Goal: Task Accomplishment & Management: Manage account settings

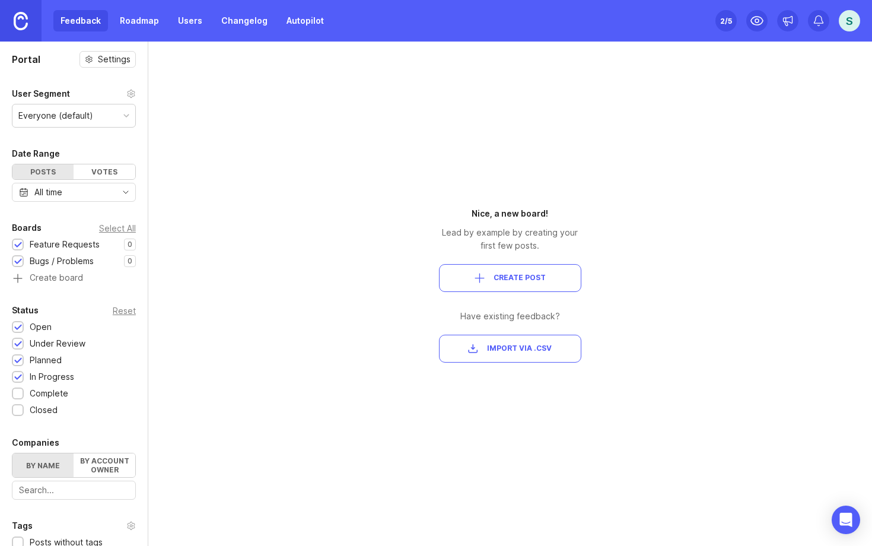
click at [143, 20] on link "Roadmap" at bounding box center [139, 20] width 53 height 21
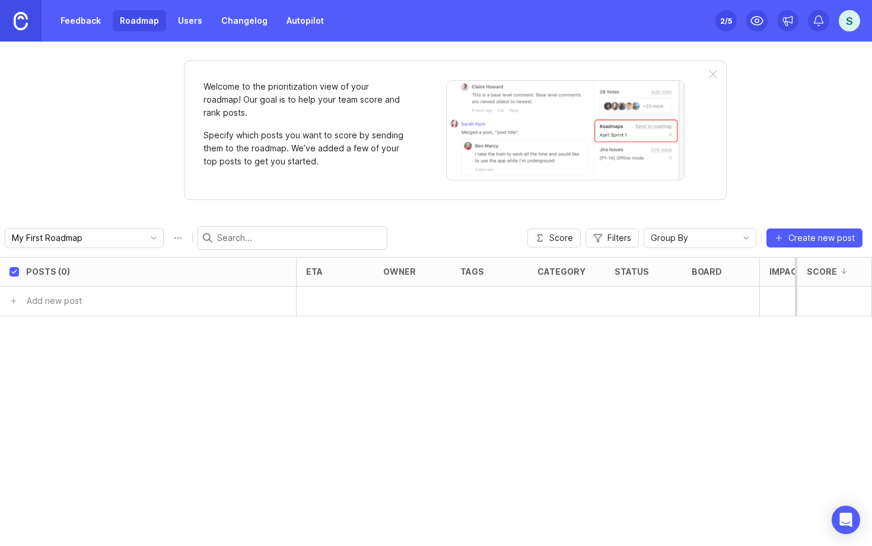
click at [196, 26] on link "Users" at bounding box center [190, 20] width 39 height 21
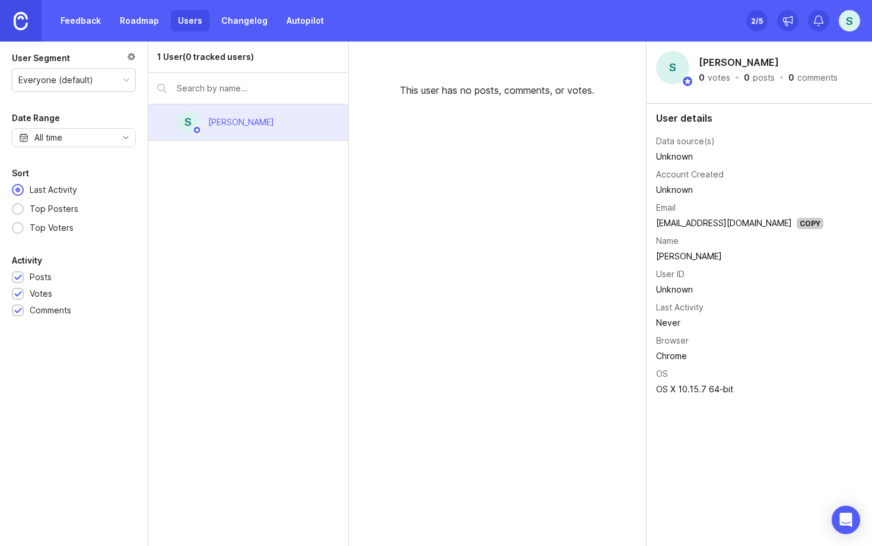
click at [259, 23] on link "Changelog" at bounding box center [244, 20] width 60 height 21
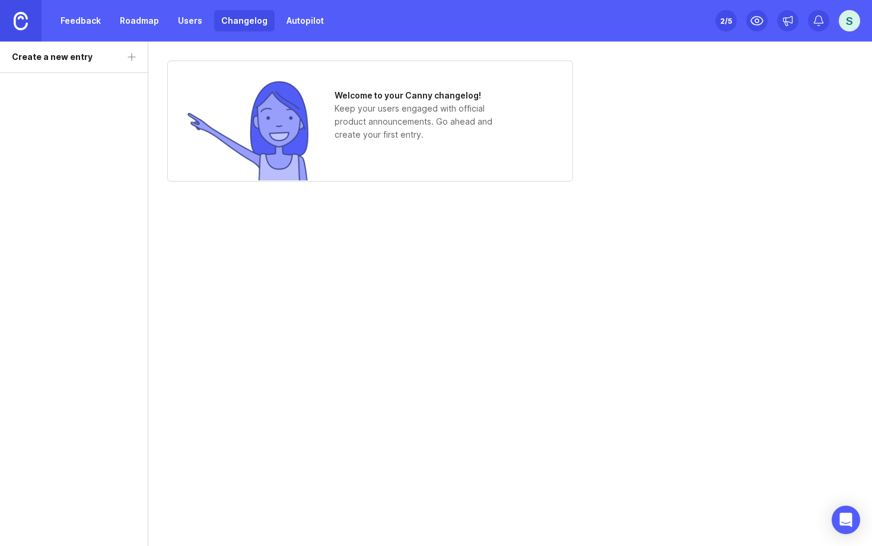
click at [314, 24] on link "Autopilot" at bounding box center [305, 20] width 52 height 21
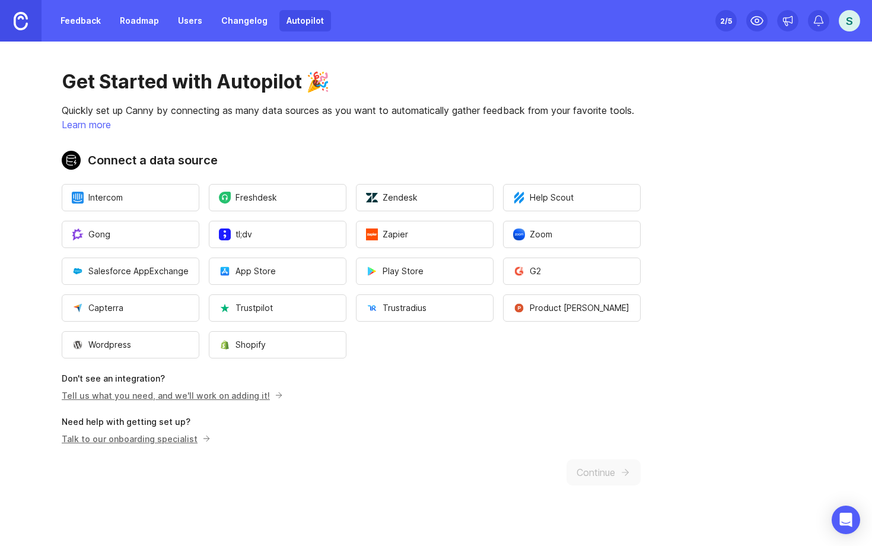
click at [238, 26] on link "Changelog" at bounding box center [244, 20] width 60 height 21
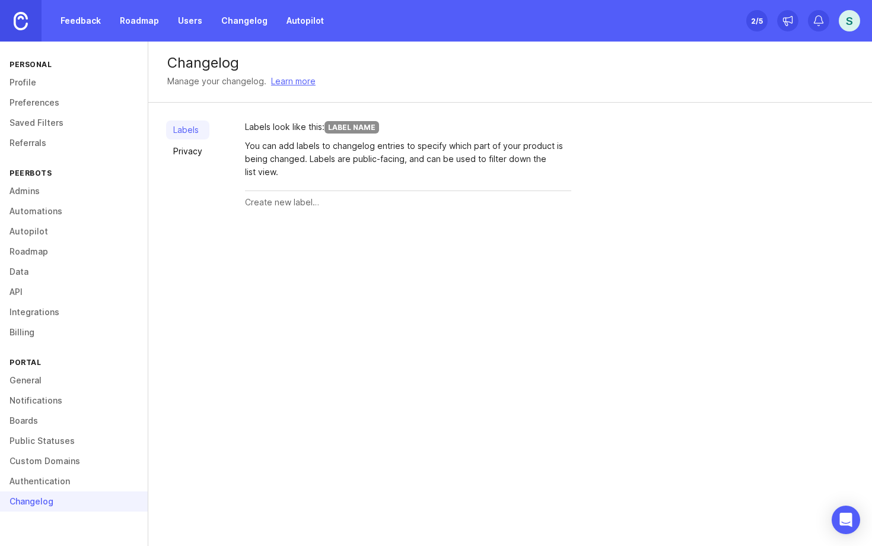
click at [184, 152] on link "Privacy" at bounding box center [187, 151] width 43 height 19
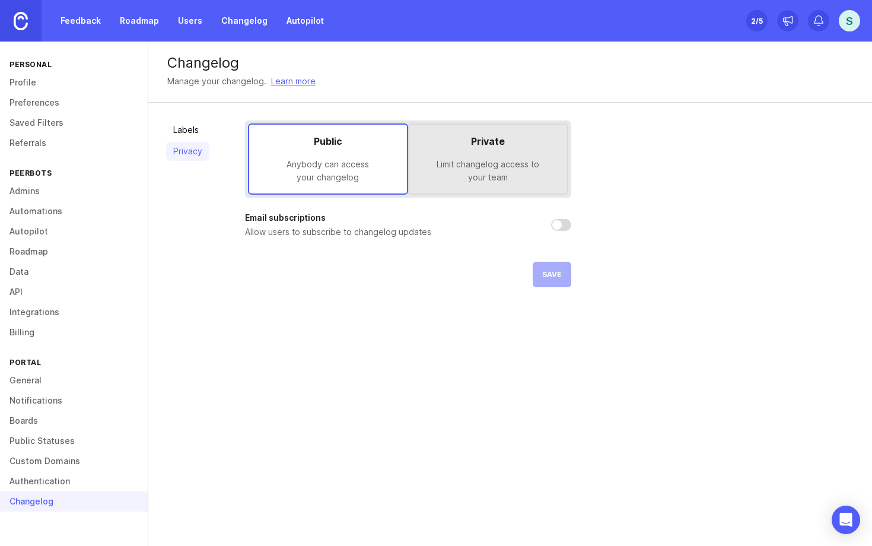
click at [184, 130] on link "Labels" at bounding box center [187, 129] width 43 height 19
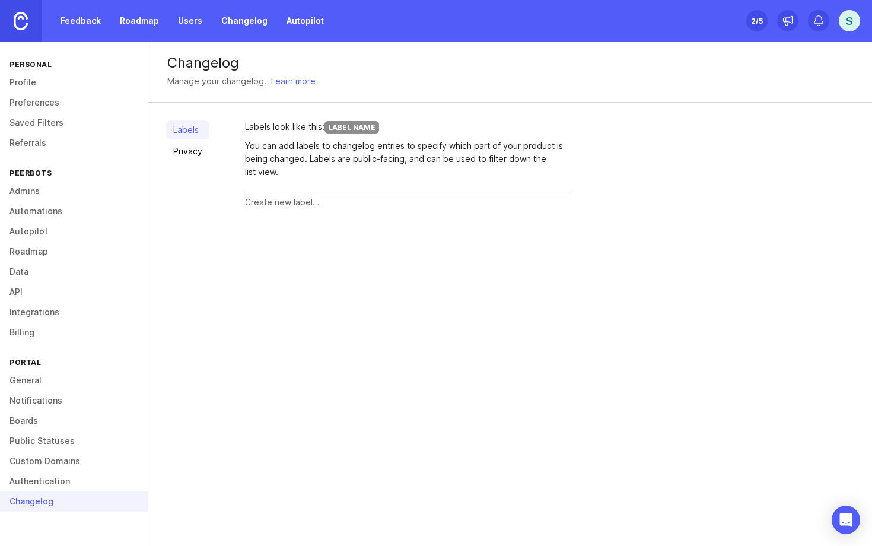
click at [194, 181] on div "Labels Privacy" at bounding box center [187, 166] width 43 height 93
click at [430, 280] on div "Changelog Manage your changelog. Learn more Labels Privacy Labels look like thi…" at bounding box center [510, 294] width 724 height 504
click at [22, 24] on img at bounding box center [21, 21] width 14 height 18
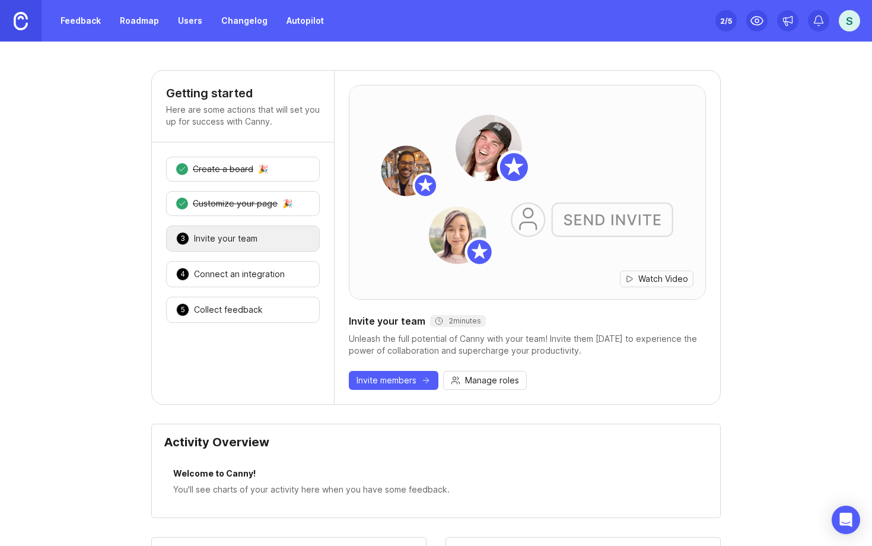
click at [181, 24] on link "Users" at bounding box center [190, 20] width 39 height 21
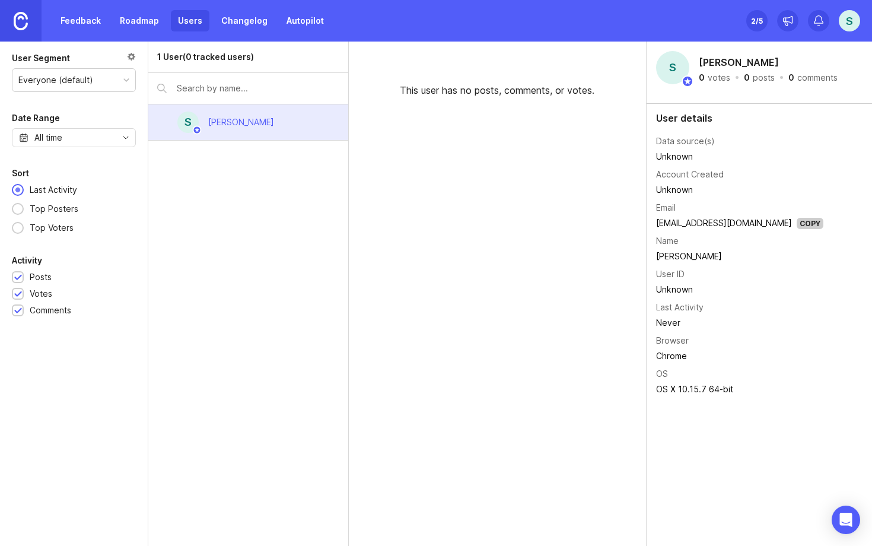
click at [245, 27] on link "Changelog" at bounding box center [244, 20] width 60 height 21
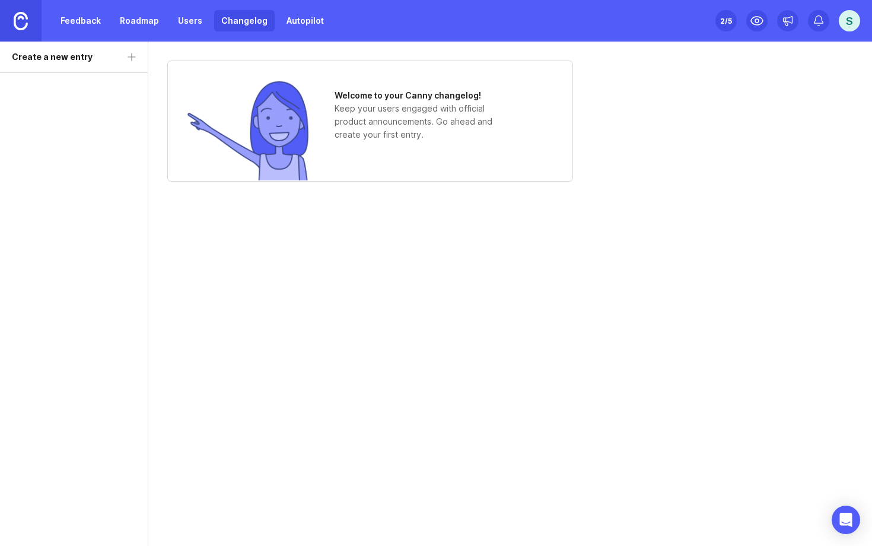
click at [146, 22] on link "Roadmap" at bounding box center [139, 20] width 53 height 21
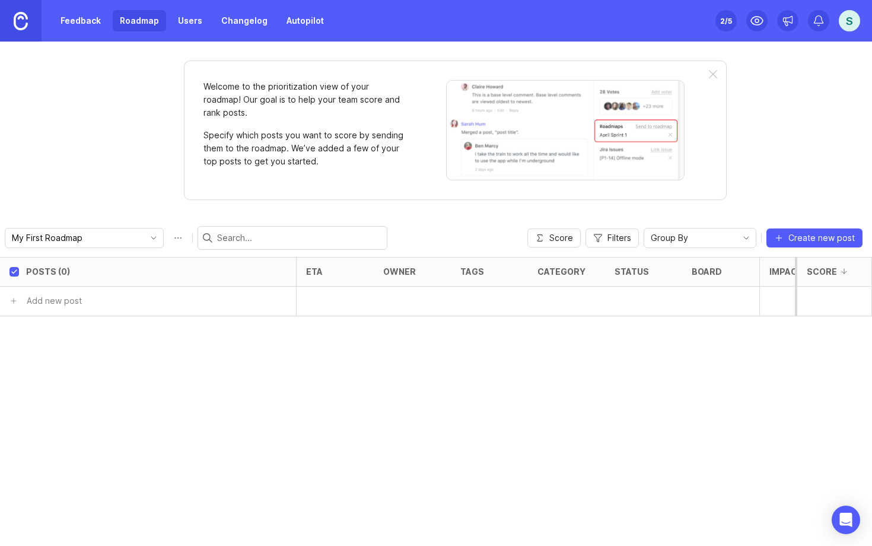
click at [82, 26] on link "Feedback" at bounding box center [80, 20] width 55 height 21
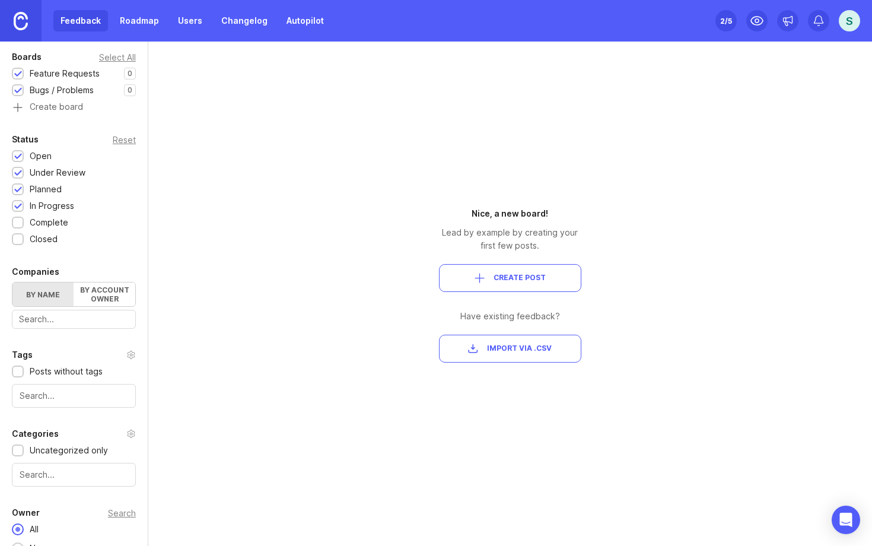
scroll to position [208, 0]
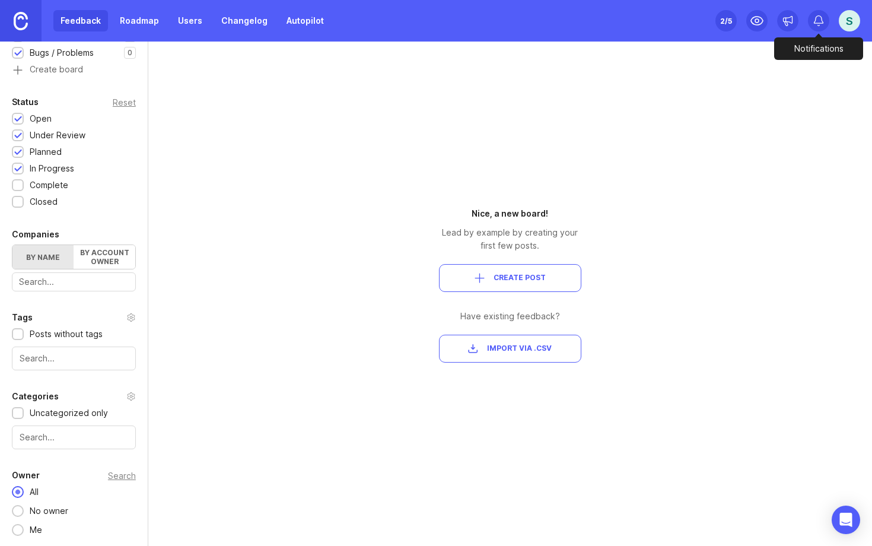
click at [819, 24] on icon at bounding box center [819, 21] width 12 height 12
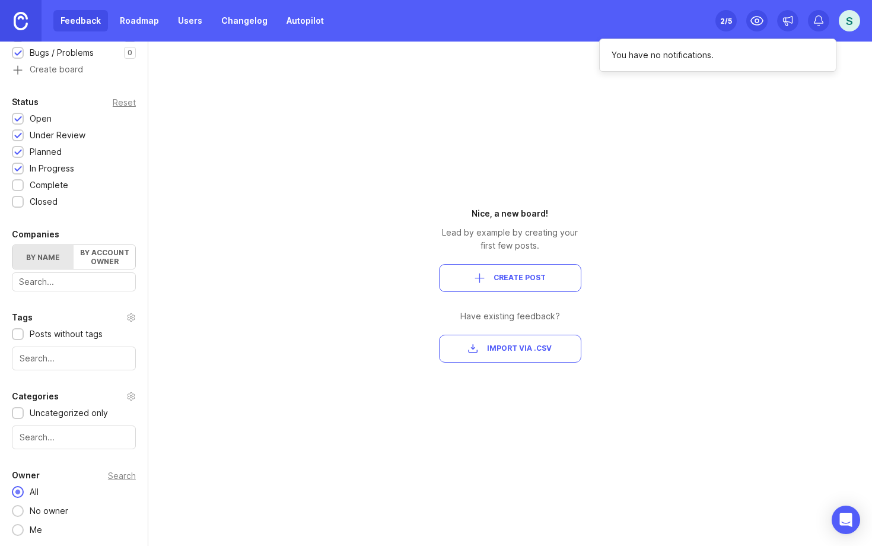
click at [850, 24] on div "S" at bounding box center [849, 20] width 21 height 21
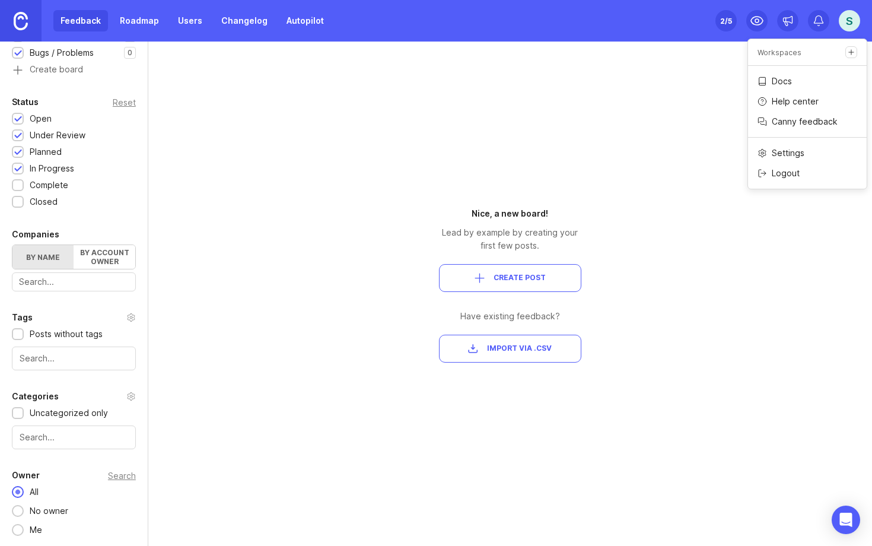
click at [780, 81] on p "Docs" at bounding box center [782, 81] width 20 height 12
click at [777, 79] on p "Docs" at bounding box center [782, 81] width 20 height 12
click at [244, 19] on link "Changelog" at bounding box center [244, 20] width 60 height 21
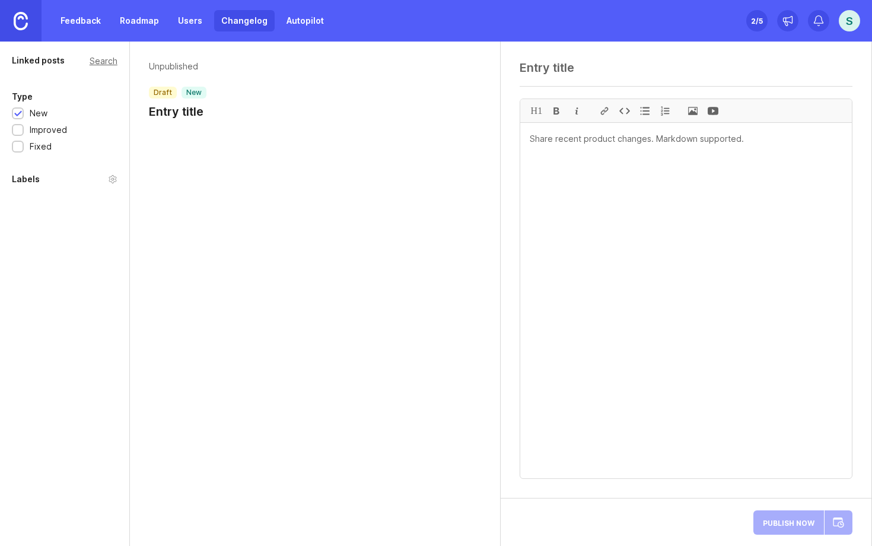
click at [551, 156] on textarea at bounding box center [686, 300] width 332 height 355
click at [553, 69] on textarea at bounding box center [686, 67] width 333 height 14
type textarea "Testing"
click at [558, 142] on textarea at bounding box center [686, 300] width 332 height 355
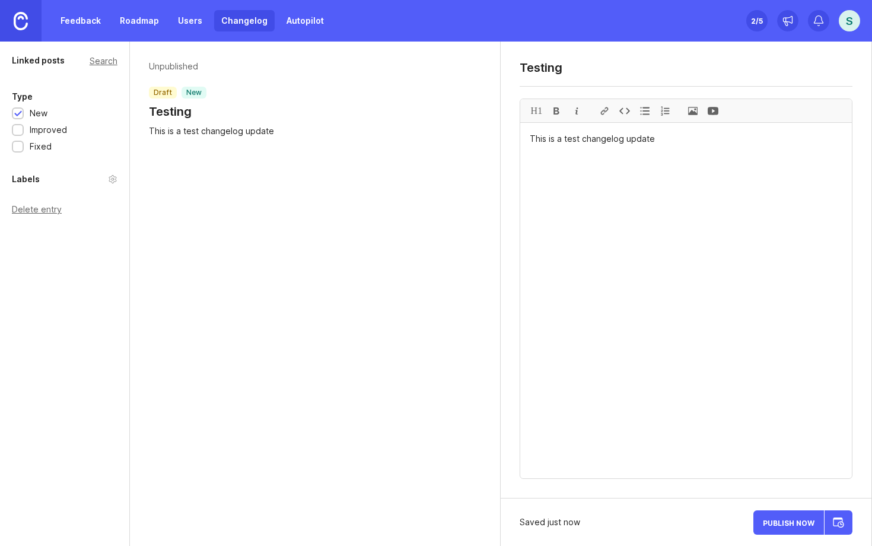
type textarea "This is a test changelog update"
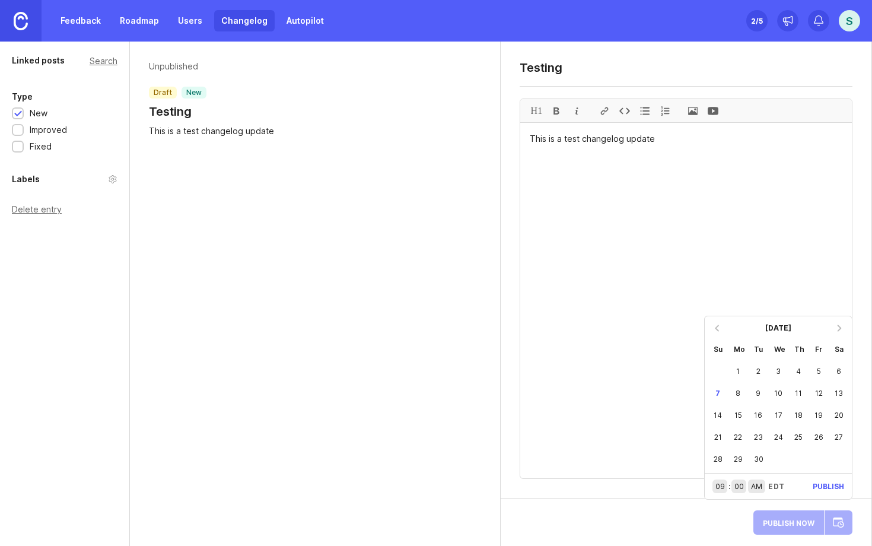
click at [716, 328] on div at bounding box center [717, 327] width 19 height 19
click at [716, 328] on div "Su" at bounding box center [718, 327] width 20 height 22
click at [717, 307] on div at bounding box center [717, 306] width 19 height 19
click at [717, 307] on textarea "This is a test changelog update" at bounding box center [686, 300] width 332 height 355
click at [718, 328] on div at bounding box center [717, 327] width 19 height 19
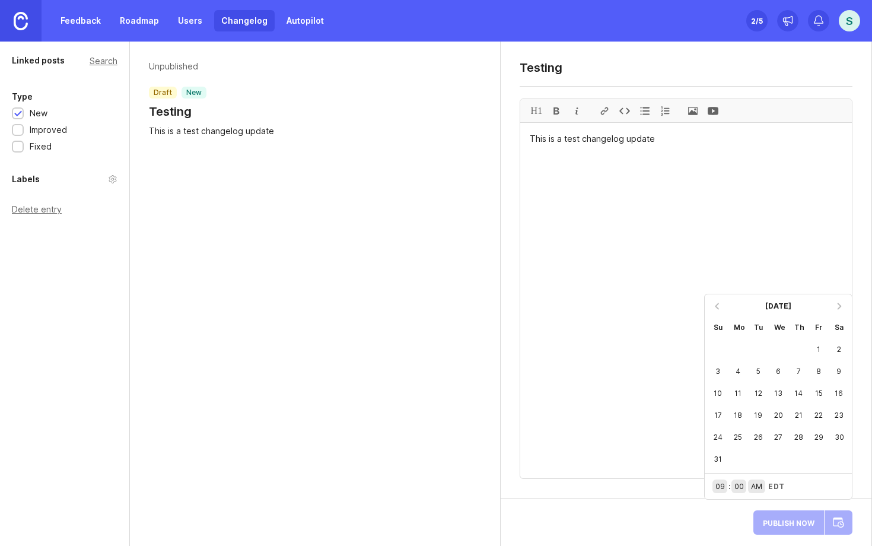
click at [718, 310] on div at bounding box center [717, 306] width 19 height 19
click at [785, 329] on div "July 2025" at bounding box center [778, 327] width 38 height 22
click at [714, 332] on div at bounding box center [717, 327] width 19 height 19
click at [738, 374] on div "2" at bounding box center [738, 371] width 20 height 22
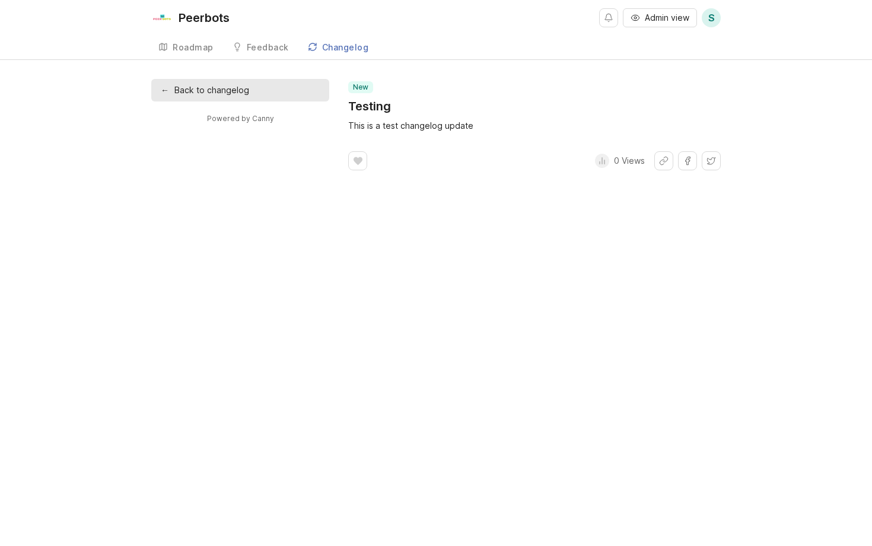
click at [361, 127] on div "This is a test changelog update" at bounding box center [534, 125] width 372 height 13
click at [317, 39] on link "Changelog" at bounding box center [338, 48] width 75 height 24
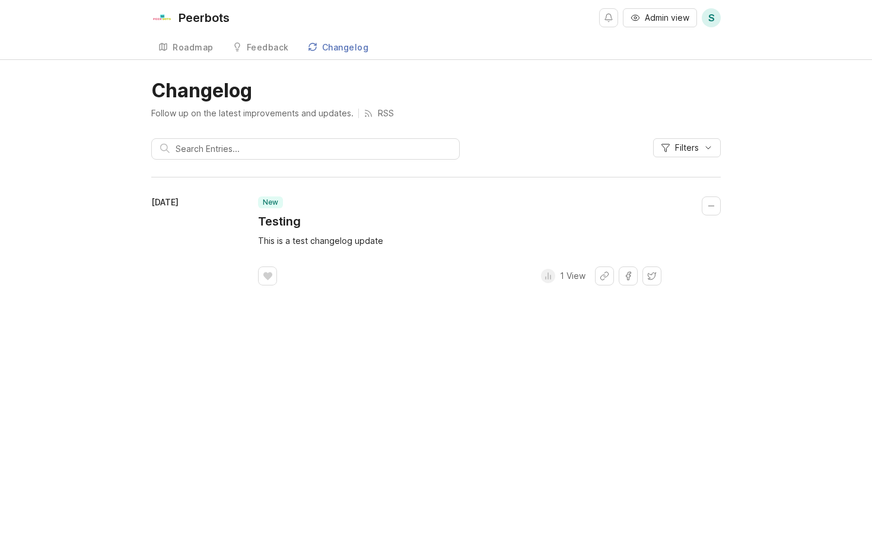
click at [711, 203] on button "Collapse changelog entry" at bounding box center [711, 205] width 19 height 19
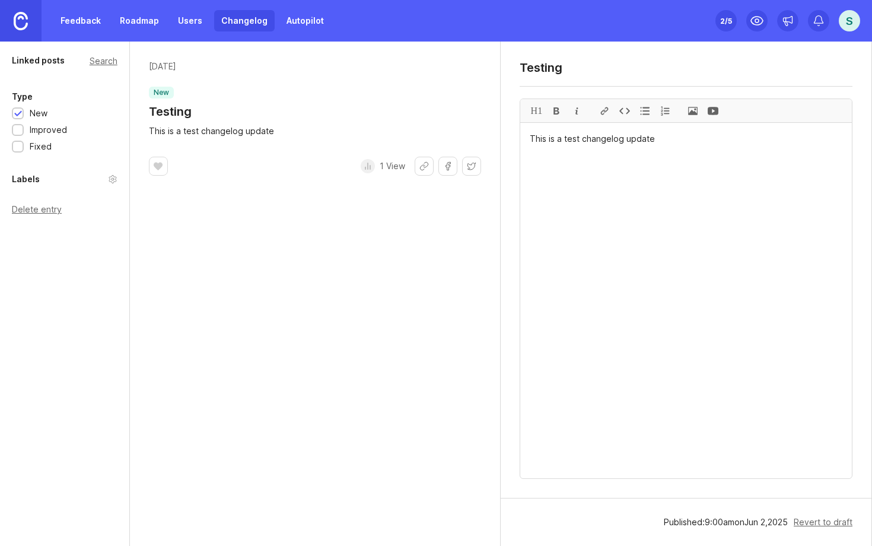
click at [243, 20] on link "Changelog" at bounding box center [244, 20] width 60 height 21
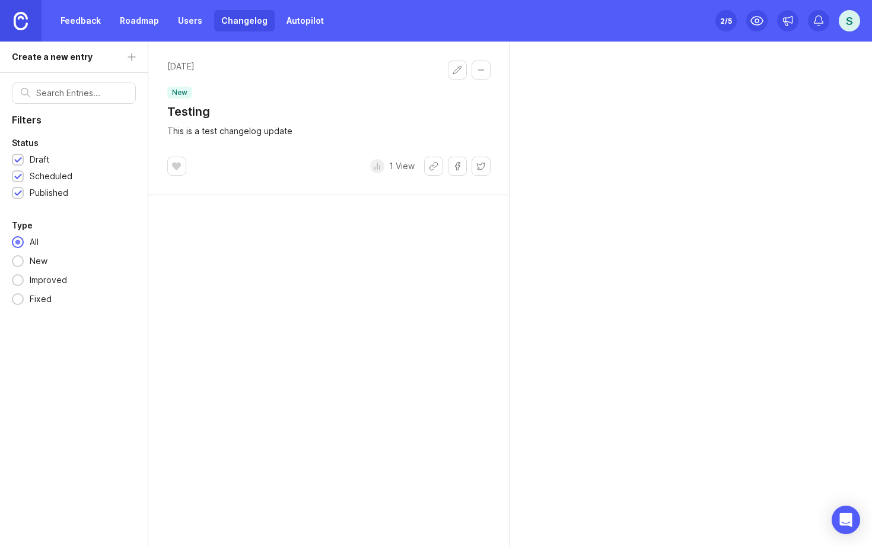
click at [484, 72] on button "Collapse changelog entry" at bounding box center [480, 69] width 19 height 19
click at [483, 70] on button "Collapse changelog entry" at bounding box center [480, 69] width 19 height 19
click at [329, 109] on header "June 2, 2025 new Testing" at bounding box center [328, 89] width 323 height 59
click at [378, 165] on icon at bounding box center [376, 165] width 9 height 9
click at [188, 69] on time "[DATE]" at bounding box center [188, 66] width 43 height 12
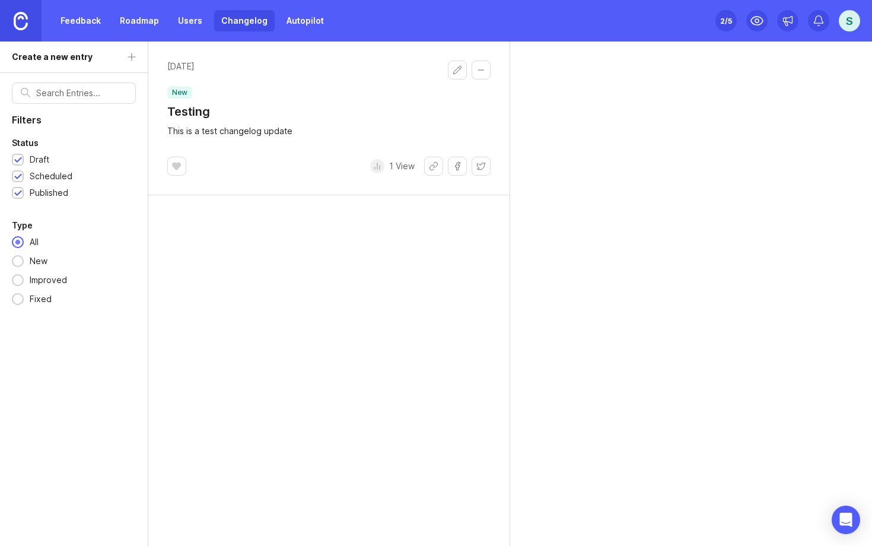
click at [16, 26] on img at bounding box center [21, 21] width 14 height 18
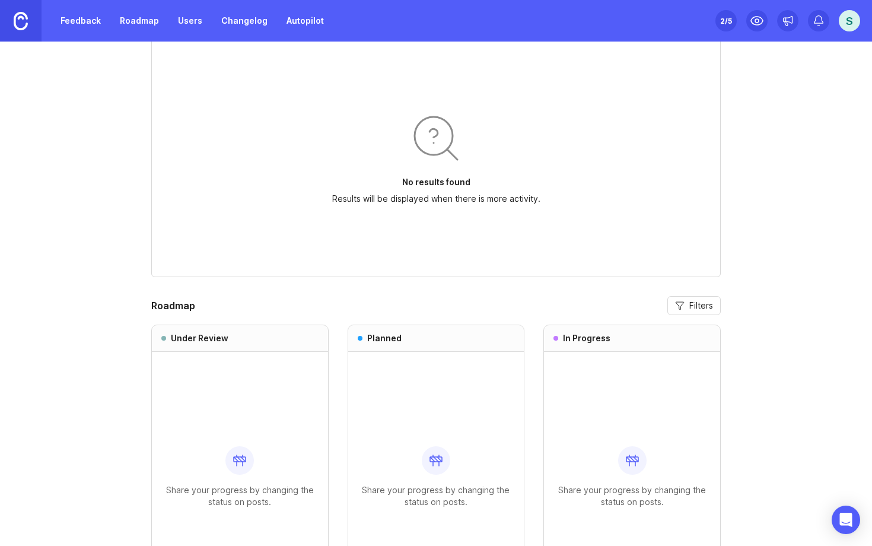
scroll to position [936, 0]
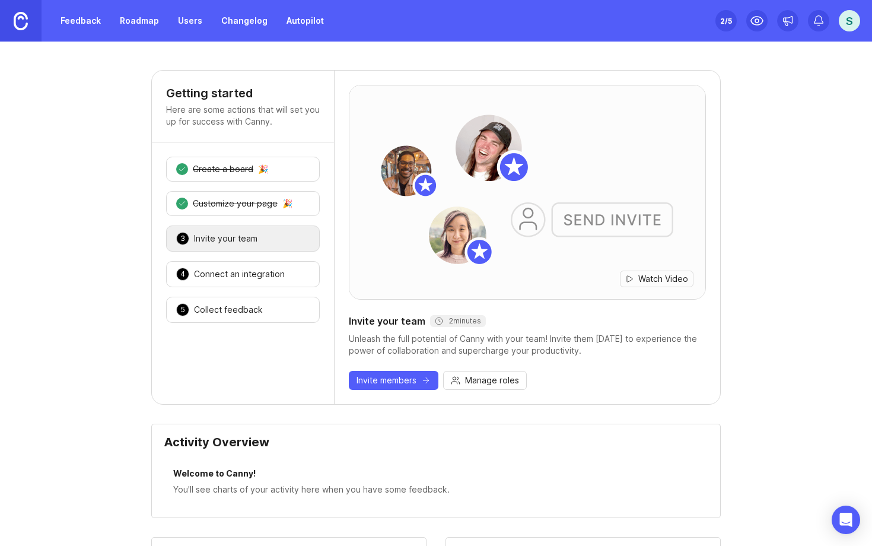
click at [253, 23] on link "Changelog" at bounding box center [244, 20] width 60 height 21
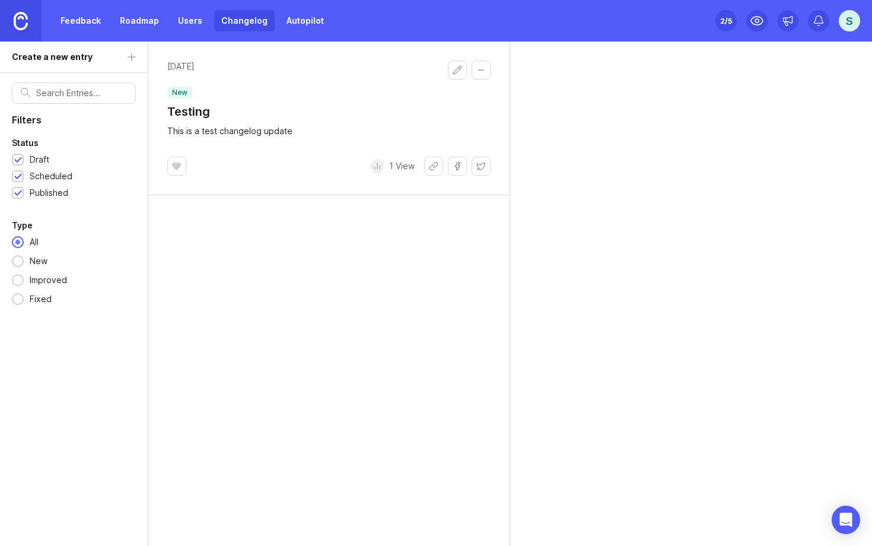
click at [195, 113] on h1 "Testing" at bounding box center [188, 111] width 43 height 17
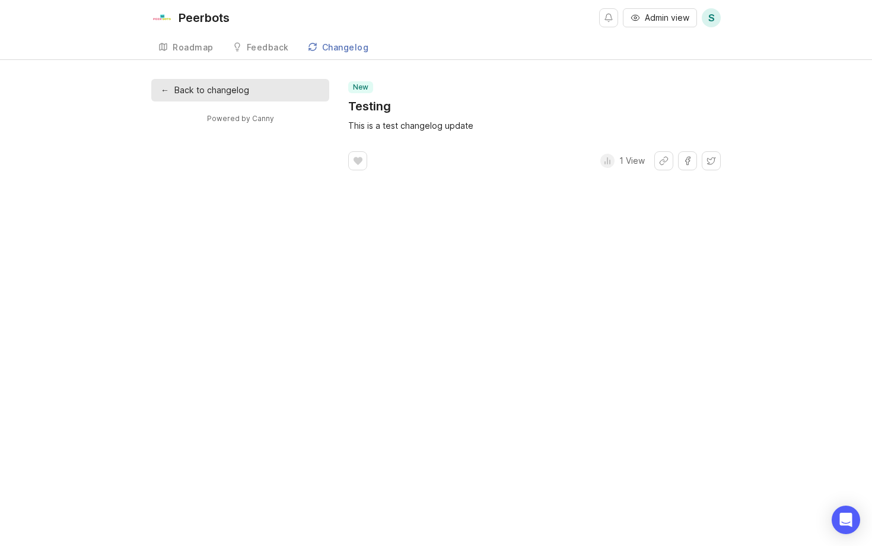
click at [362, 96] on div "new Testing" at bounding box center [369, 97] width 43 height 33
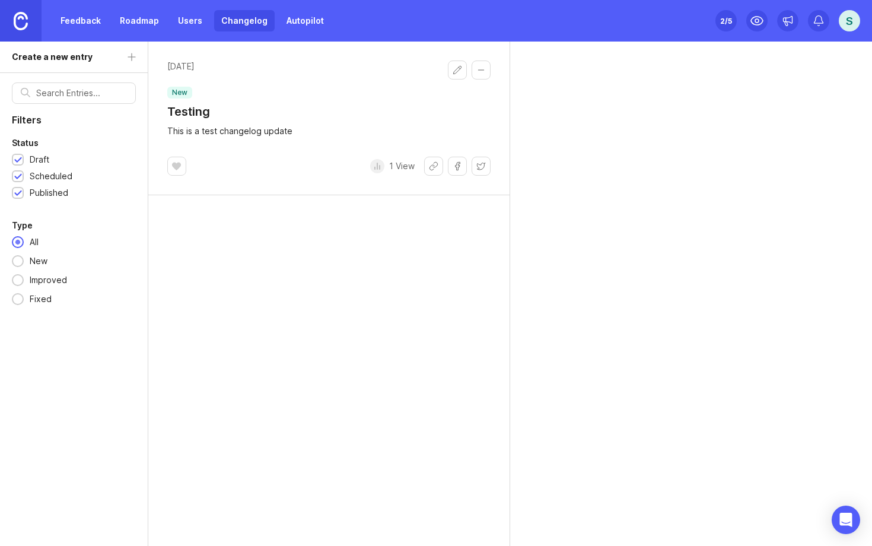
click at [376, 166] on icon at bounding box center [376, 165] width 9 height 9
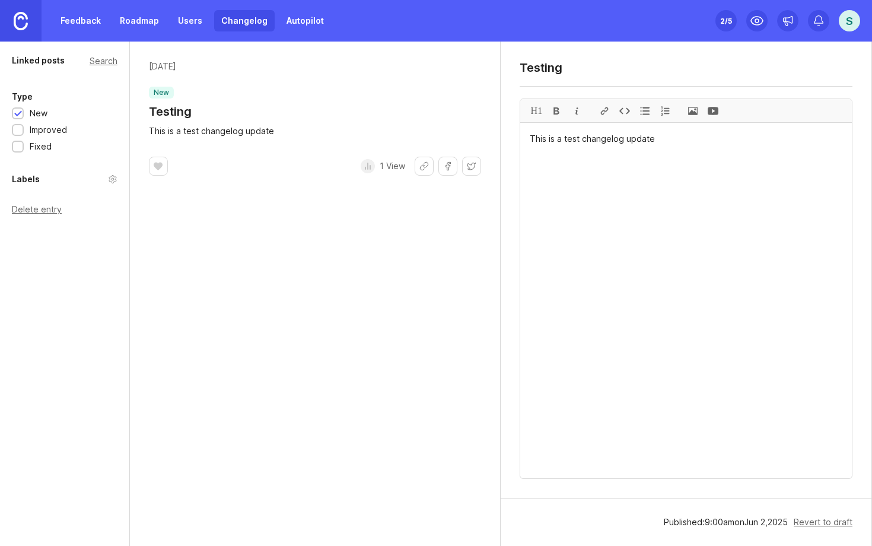
click at [568, 71] on textarea "Testing" at bounding box center [686, 67] width 333 height 14
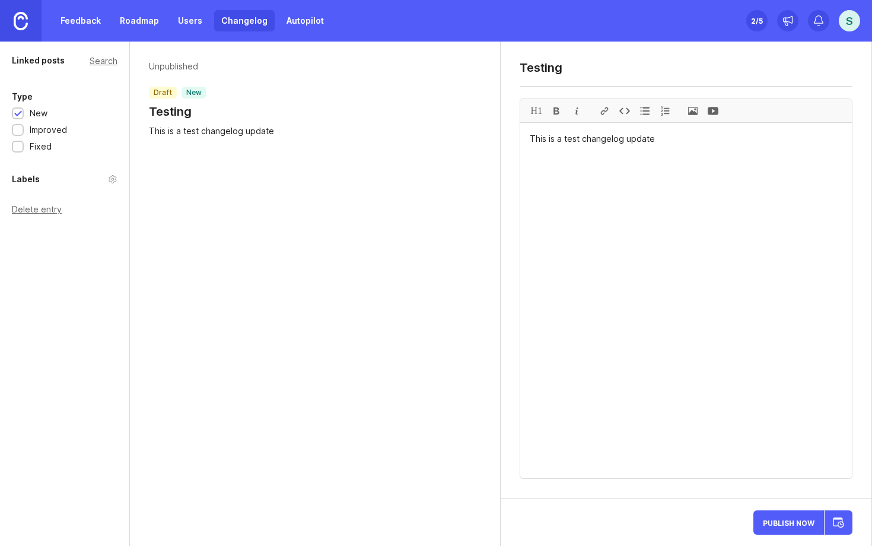
click at [227, 21] on link "Changelog" at bounding box center [244, 20] width 60 height 21
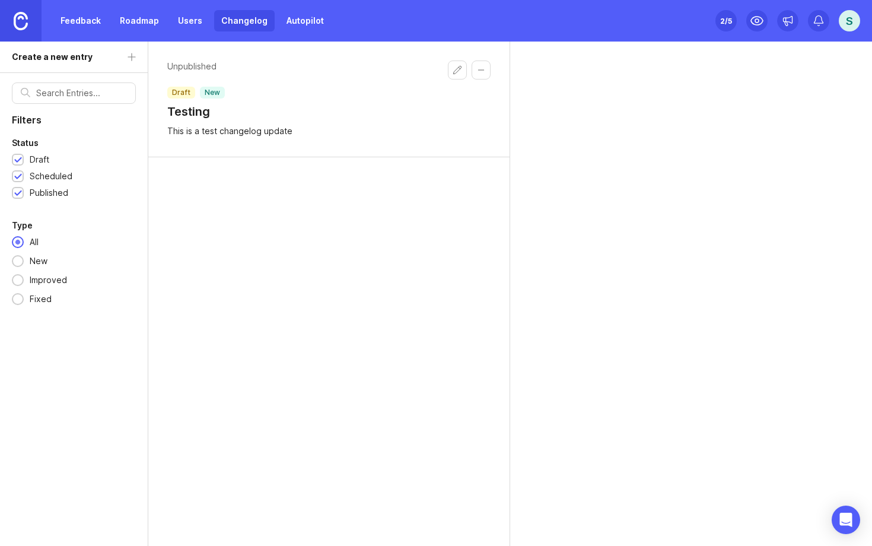
click at [329, 244] on div "Unpublished draft new Testing This is a test changelog update" at bounding box center [329, 294] width 362 height 504
click at [196, 17] on link "Users" at bounding box center [190, 20] width 39 height 21
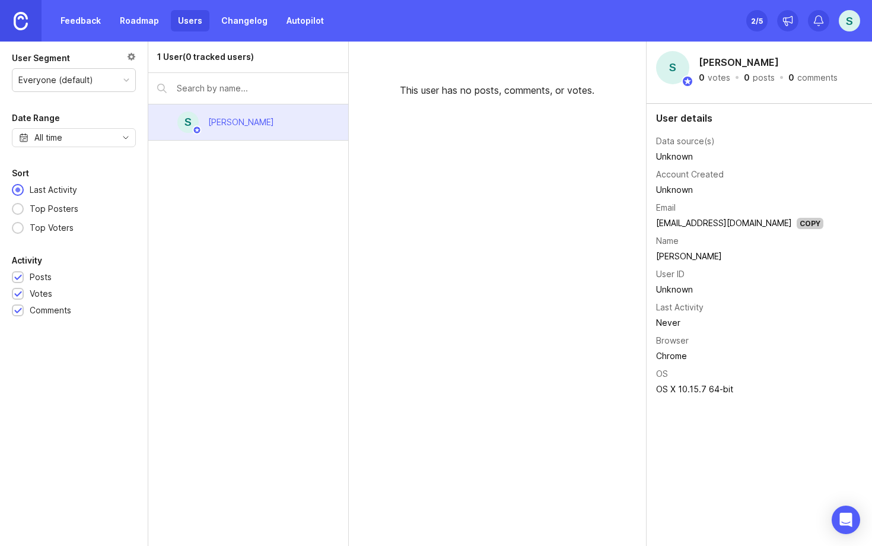
click at [145, 21] on link "Roadmap" at bounding box center [139, 20] width 53 height 21
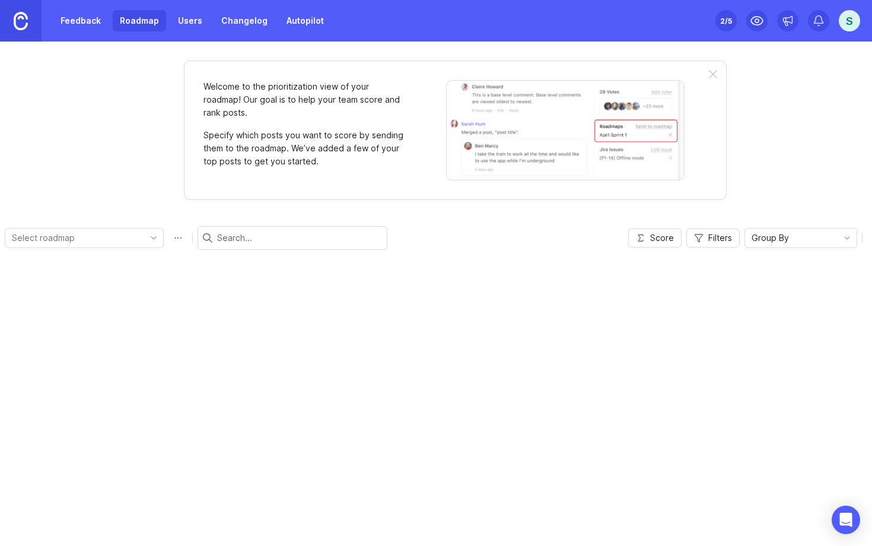
click at [82, 18] on link "Feedback" at bounding box center [80, 20] width 55 height 21
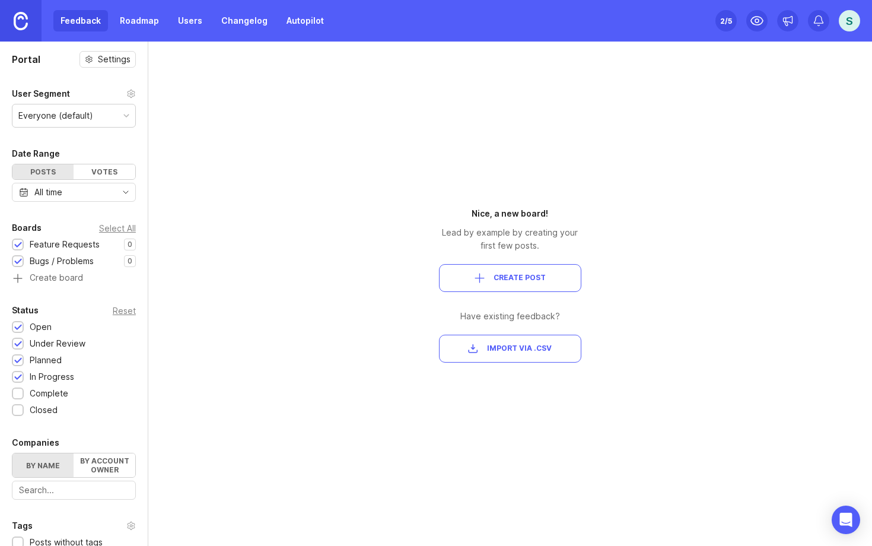
click at [145, 19] on link "Roadmap" at bounding box center [139, 20] width 53 height 21
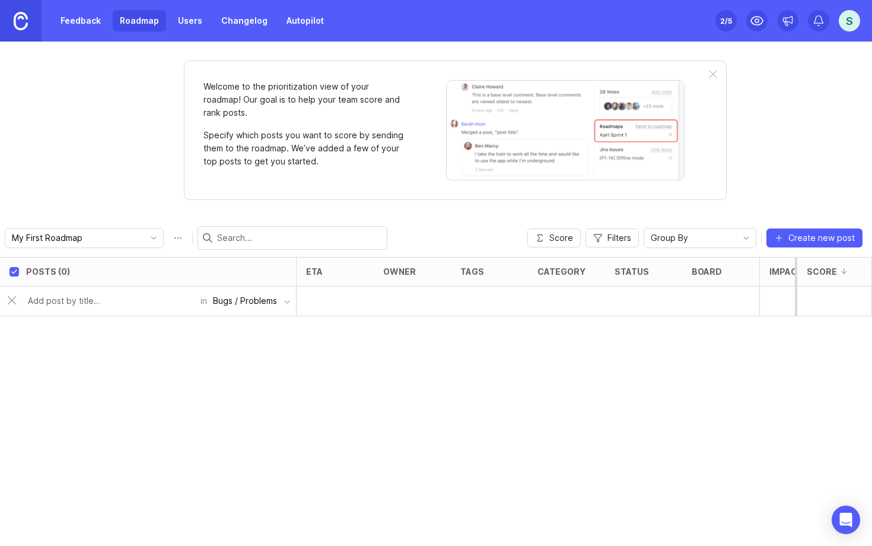
click at [261, 305] on div "Bugs / Problems" at bounding box center [245, 300] width 64 height 13
click at [257, 330] on li "Feature Requests" at bounding box center [251, 325] width 89 height 22
click at [106, 301] on input "text" at bounding box center [109, 300] width 162 height 13
click at [439, 213] on div "Welcome to the prioritization view of your roadmap! Our goal is to help your te…" at bounding box center [436, 294] width 872 height 504
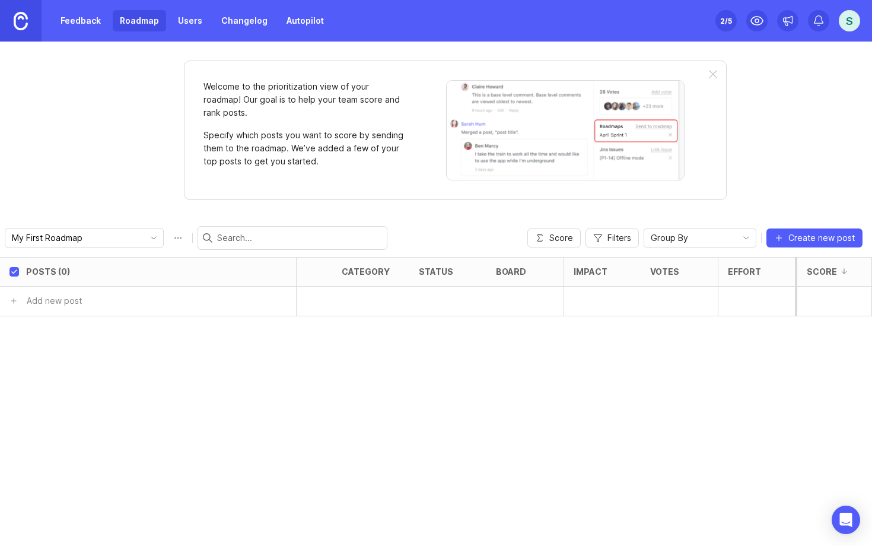
click at [342, 87] on p "Welcome to the prioritization view of your roadmap! Our goal is to help your te…" at bounding box center [304, 99] width 202 height 39
click at [338, 116] on p "Welcome to the prioritization view of your roadmap! Our goal is to help your te…" at bounding box center [304, 99] width 202 height 39
click at [217, 242] on input "text" at bounding box center [299, 237] width 165 height 13
click at [144, 243] on span "toggle menu" at bounding box center [153, 237] width 19 height 13
click at [125, 193] on div "Welcome to the prioritization view of your roadmap! Our goal is to help your te…" at bounding box center [436, 294] width 872 height 504
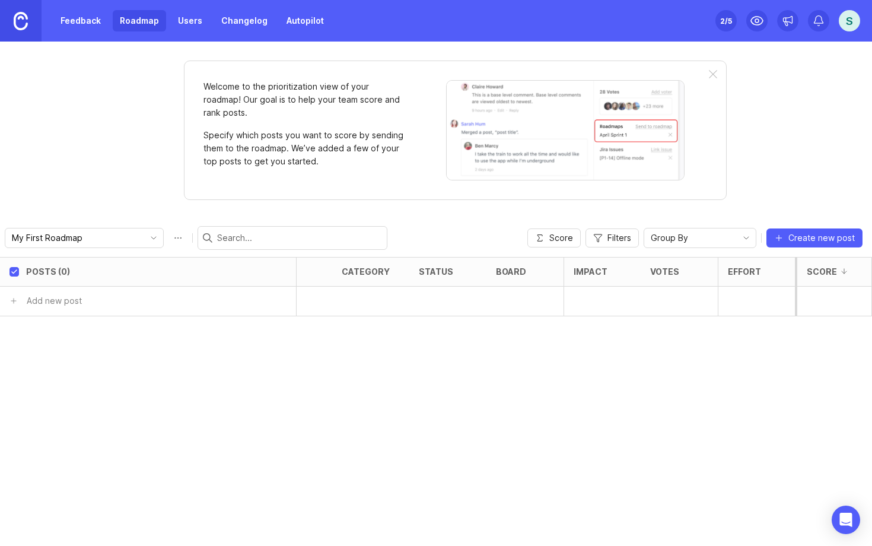
click at [13, 31] on link at bounding box center [21, 21] width 42 height 42
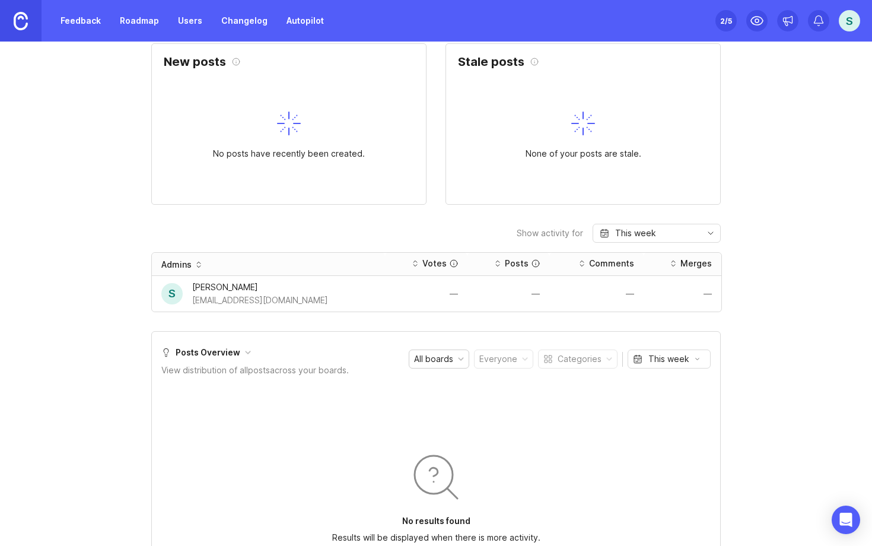
scroll to position [523, 0]
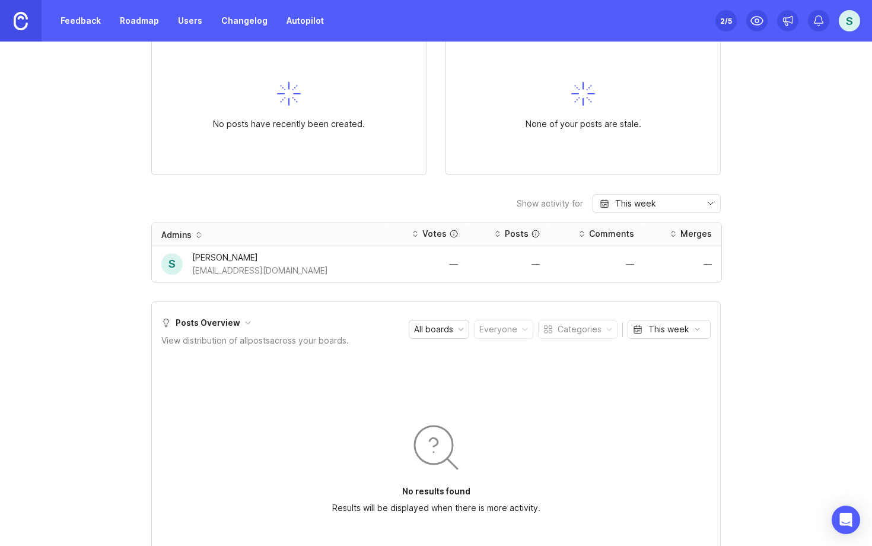
click at [437, 184] on div "Getting started Here are some actions that will set you up for success with Can…" at bounding box center [435, 238] width 569 height 1383
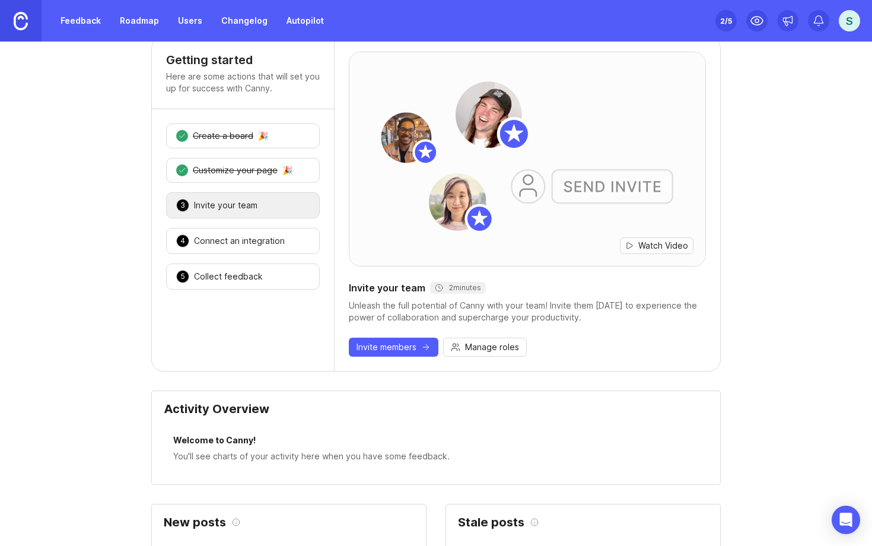
scroll to position [0, 0]
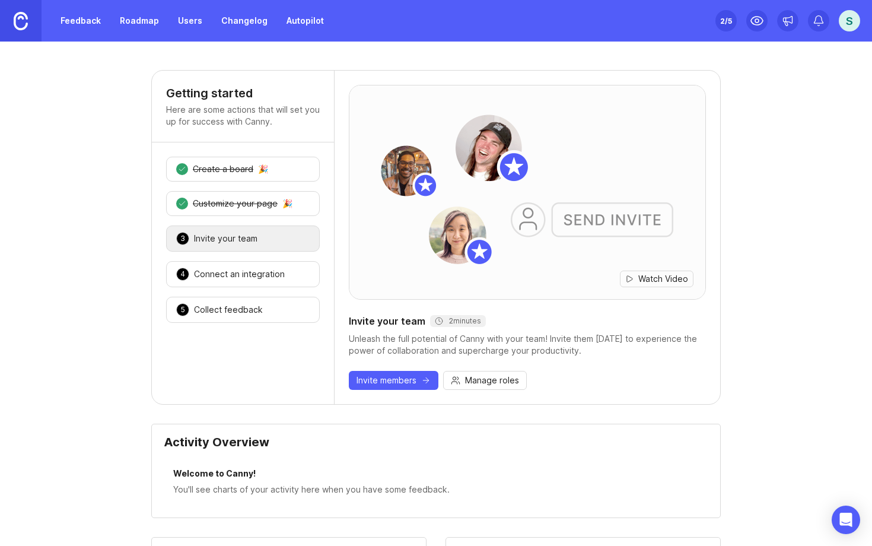
click at [281, 273] on div "Connect an integration" at bounding box center [239, 274] width 91 height 12
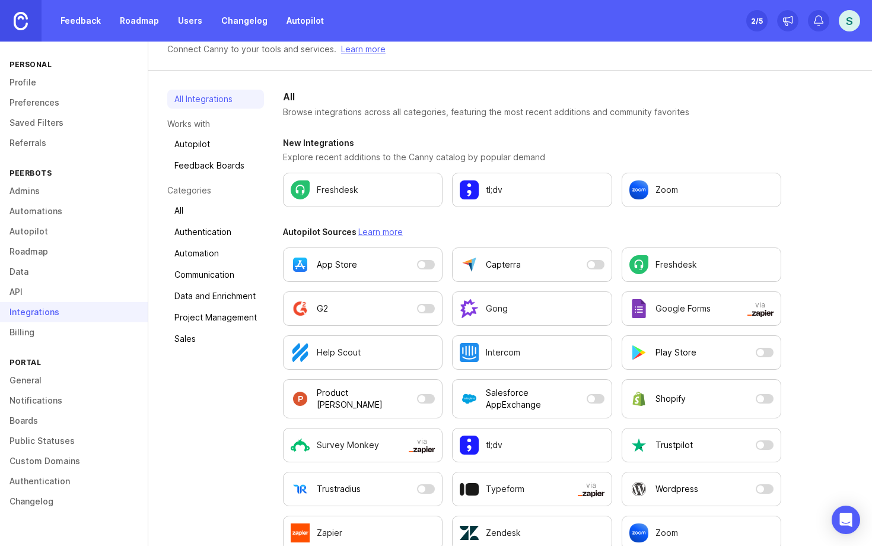
scroll to position [38, 0]
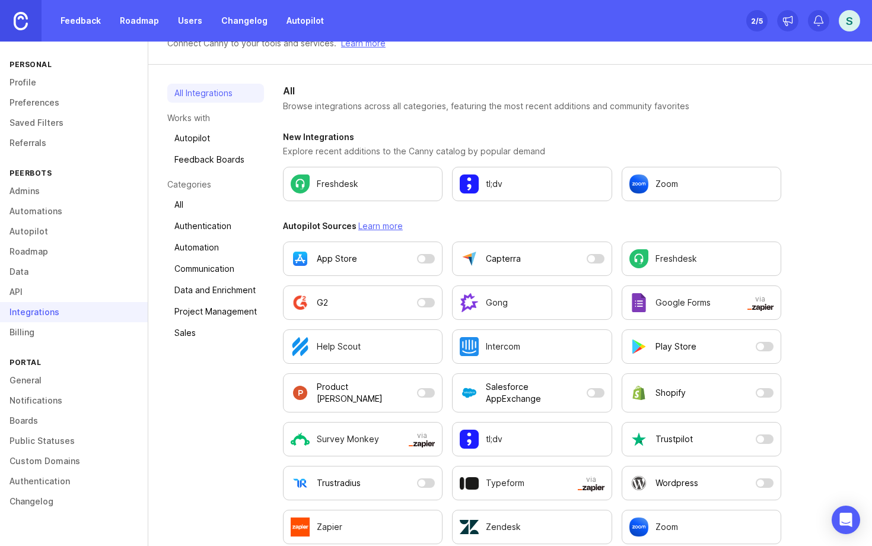
click at [229, 229] on link "Authentication" at bounding box center [215, 225] width 97 height 19
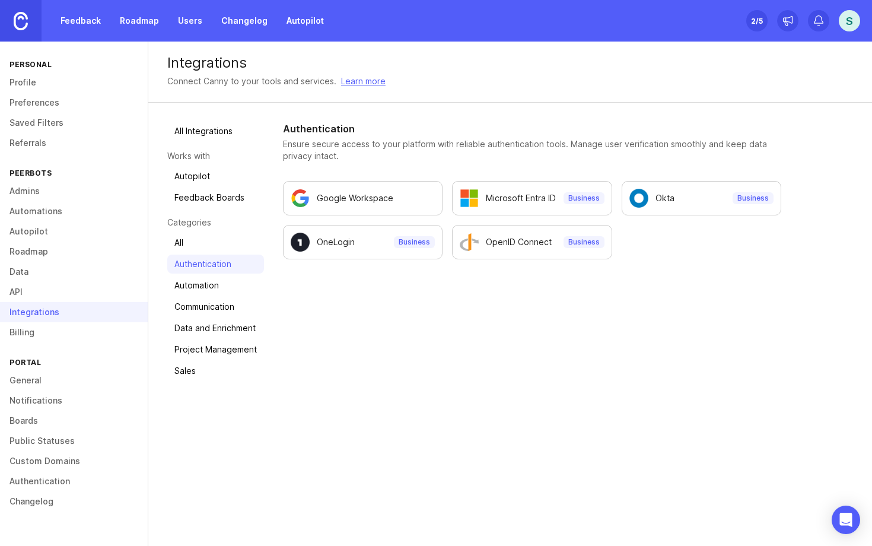
click at [219, 282] on link "Automation" at bounding box center [215, 285] width 97 height 19
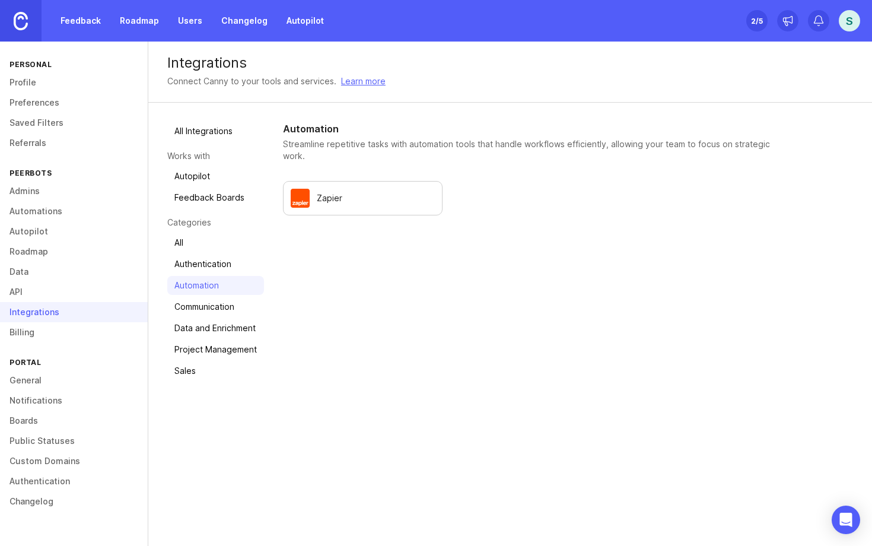
click at [216, 301] on link "Communication" at bounding box center [215, 306] width 97 height 19
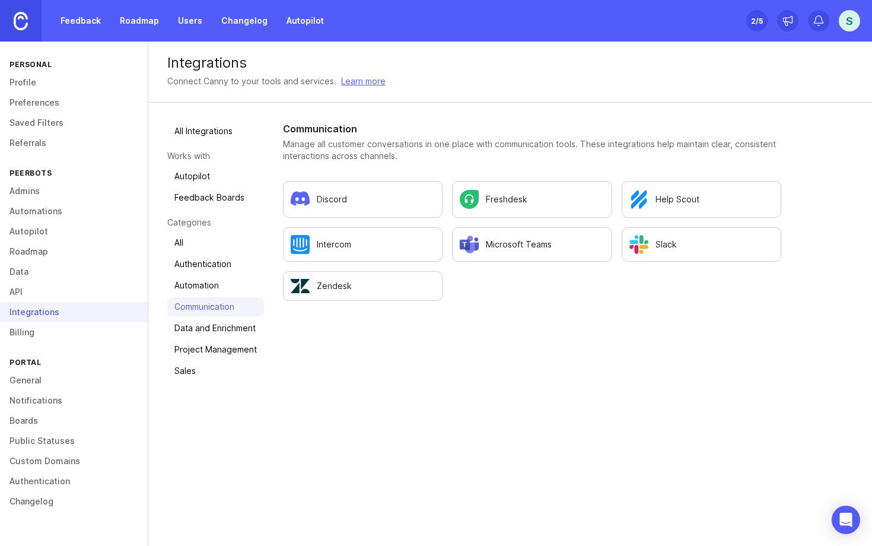
click at [219, 320] on link "Data and Enrichment" at bounding box center [215, 327] width 97 height 19
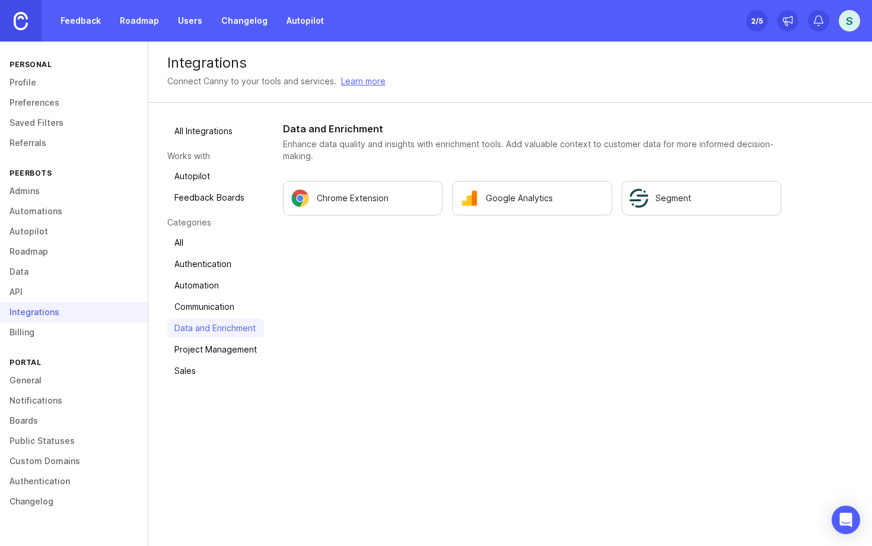
click at [224, 302] on link "Communication" at bounding box center [215, 306] width 97 height 19
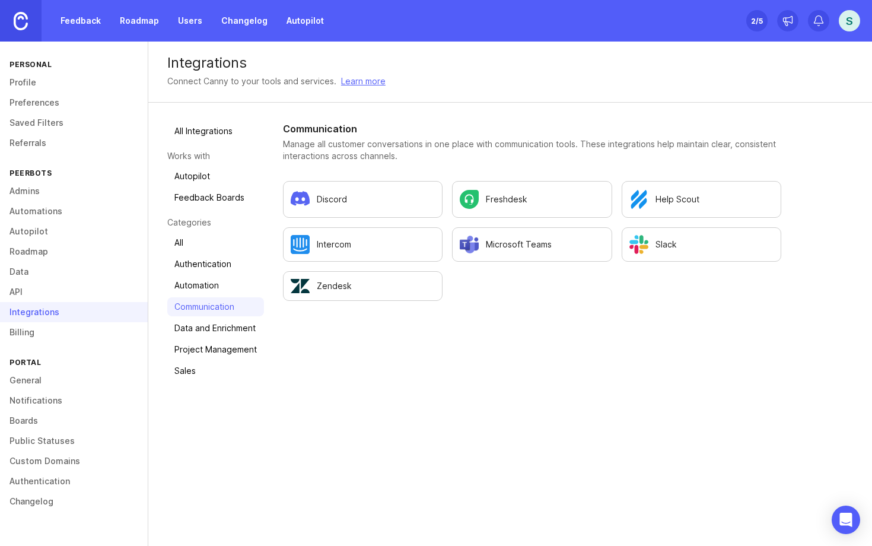
click at [230, 330] on link "Data and Enrichment" at bounding box center [215, 327] width 97 height 19
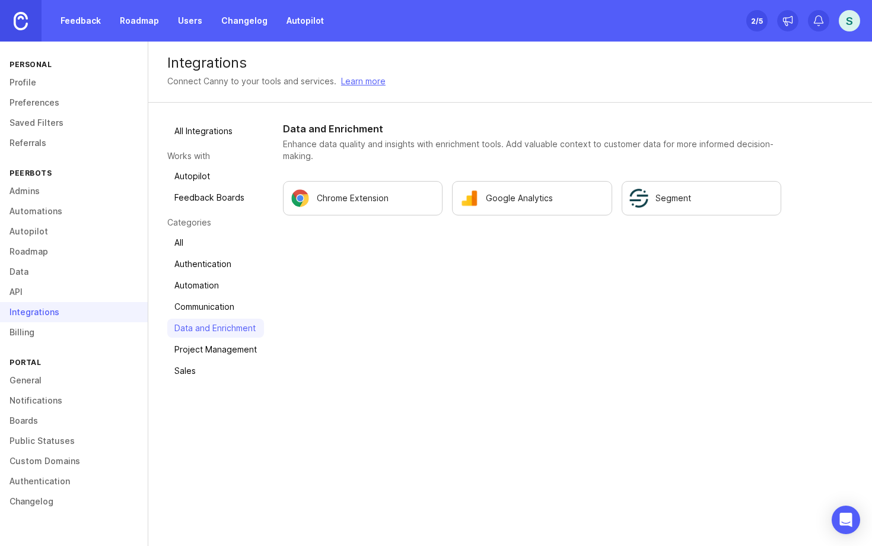
click at [222, 348] on link "Project Management" at bounding box center [215, 349] width 97 height 19
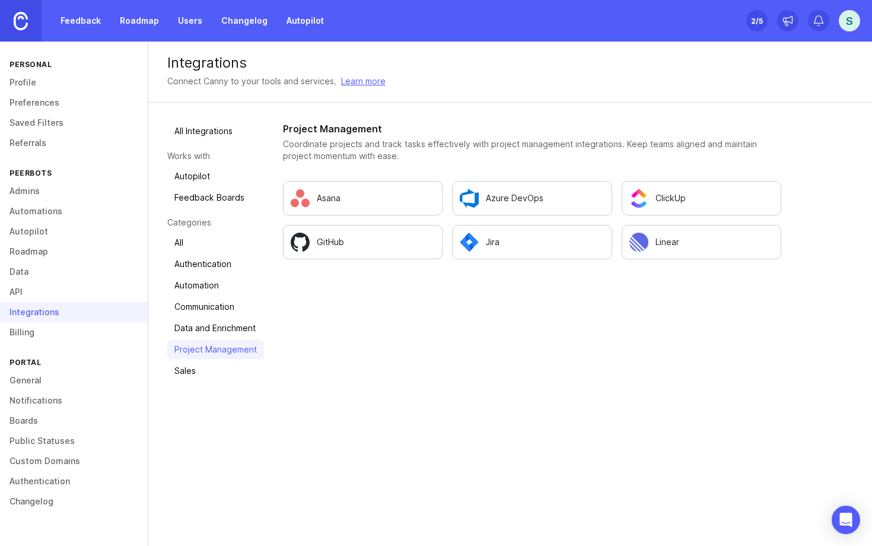
click at [189, 377] on link "Sales" at bounding box center [215, 370] width 97 height 19
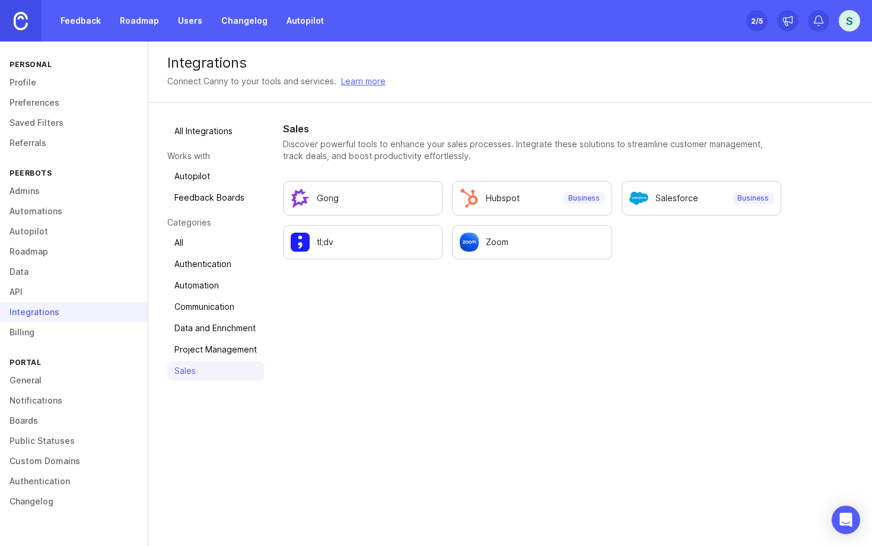
click at [204, 353] on link "Project Management" at bounding box center [215, 349] width 97 height 19
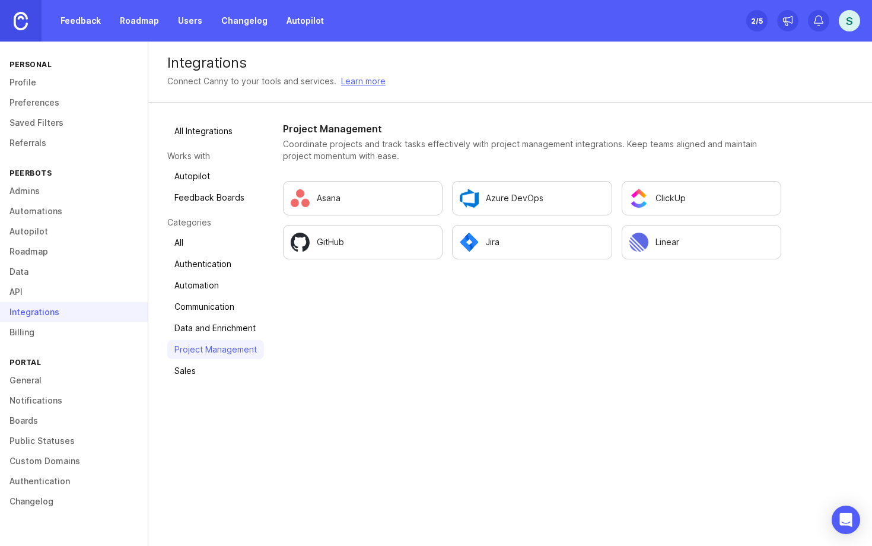
click at [372, 208] on link "Asana" at bounding box center [363, 198] width 160 height 34
click at [176, 372] on link "Sales" at bounding box center [215, 370] width 97 height 19
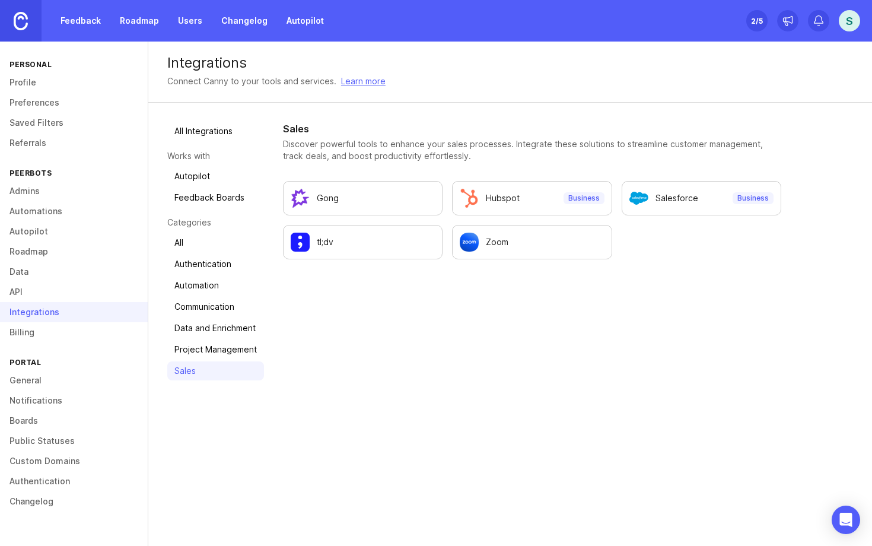
click at [197, 138] on link "All Integrations" at bounding box center [215, 131] width 97 height 19
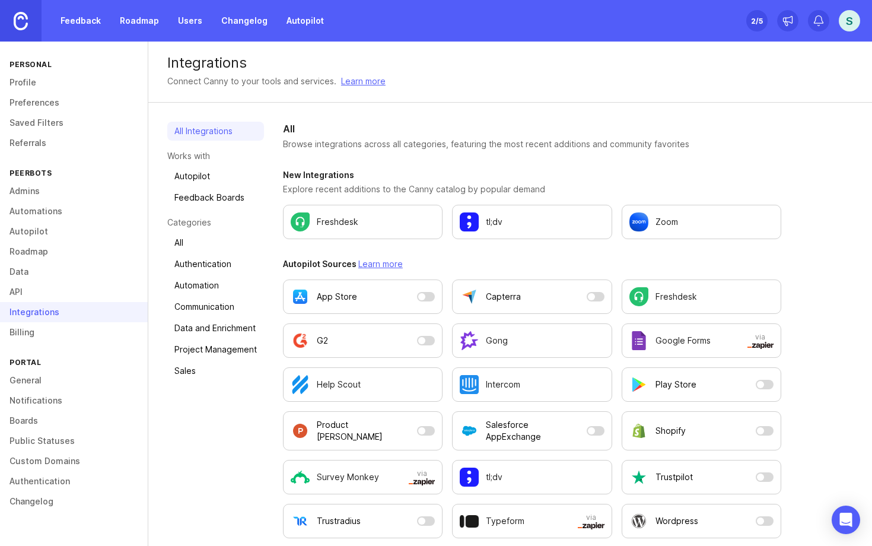
click at [34, 83] on link "Profile" at bounding box center [74, 82] width 148 height 20
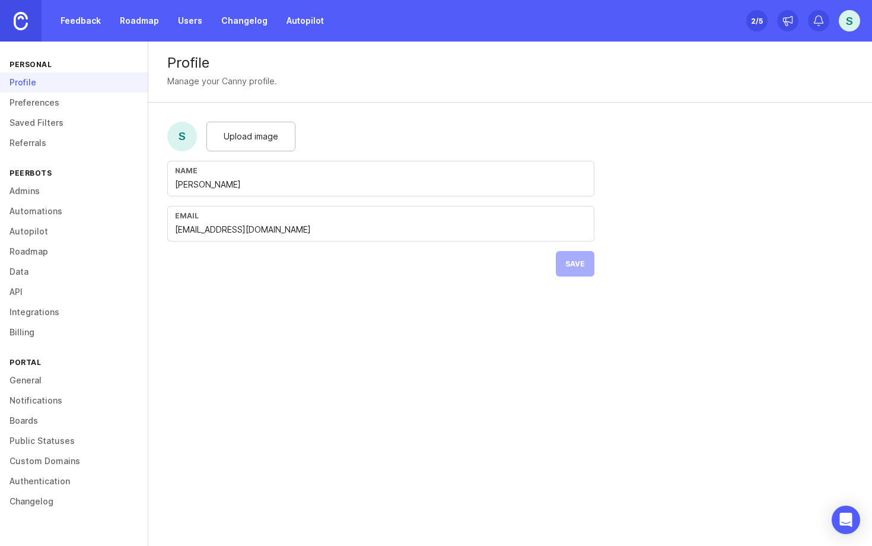
click at [31, 107] on link "Preferences" at bounding box center [74, 103] width 148 height 20
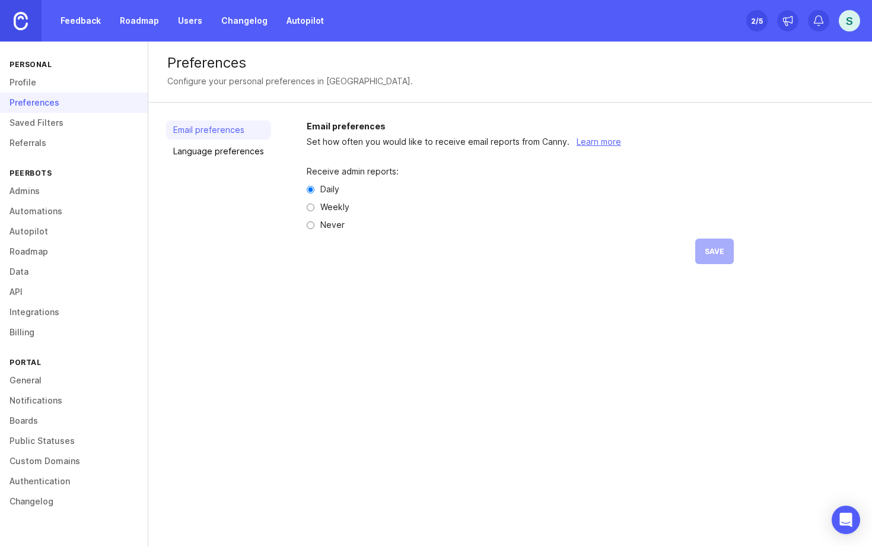
click at [46, 126] on link "Saved Filters" at bounding box center [74, 123] width 148 height 20
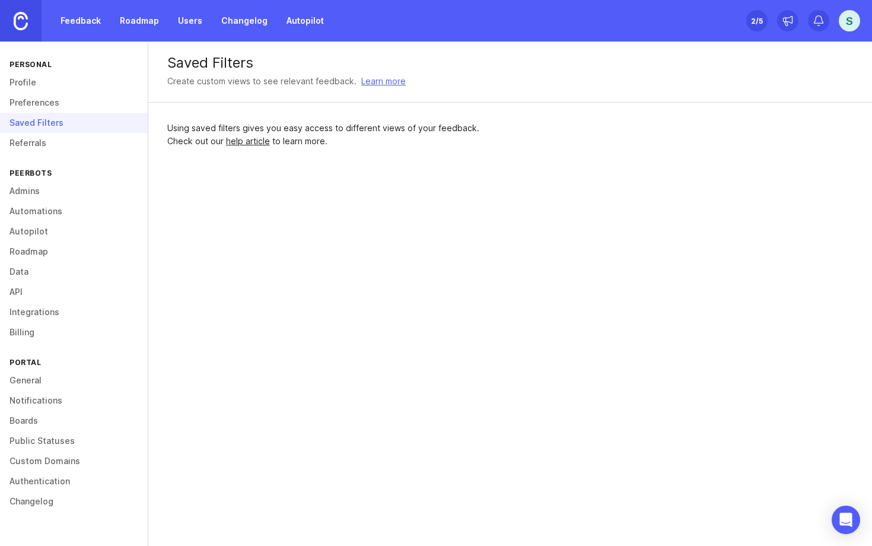
click at [58, 142] on link "Referrals" at bounding box center [74, 143] width 148 height 20
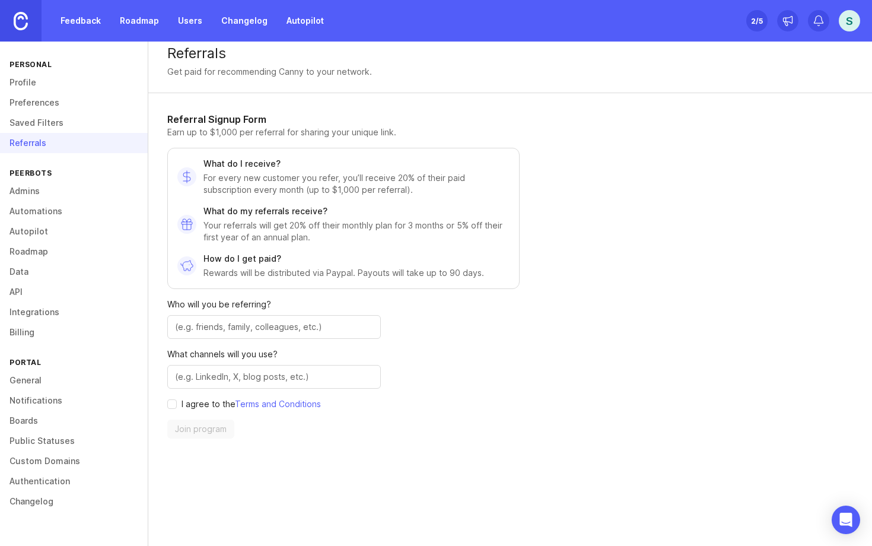
scroll to position [10, 0]
click at [33, 189] on link "Admins" at bounding box center [74, 191] width 148 height 20
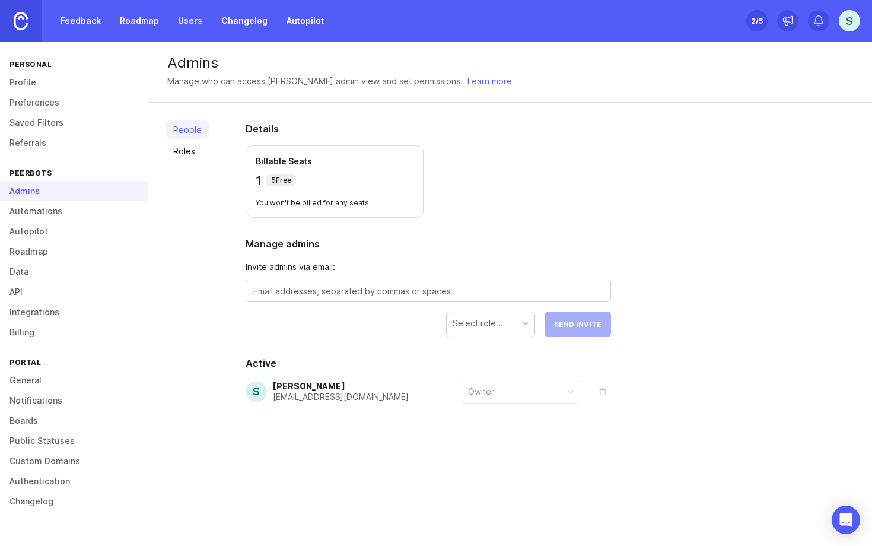
click at [41, 216] on link "Automations" at bounding box center [74, 211] width 148 height 20
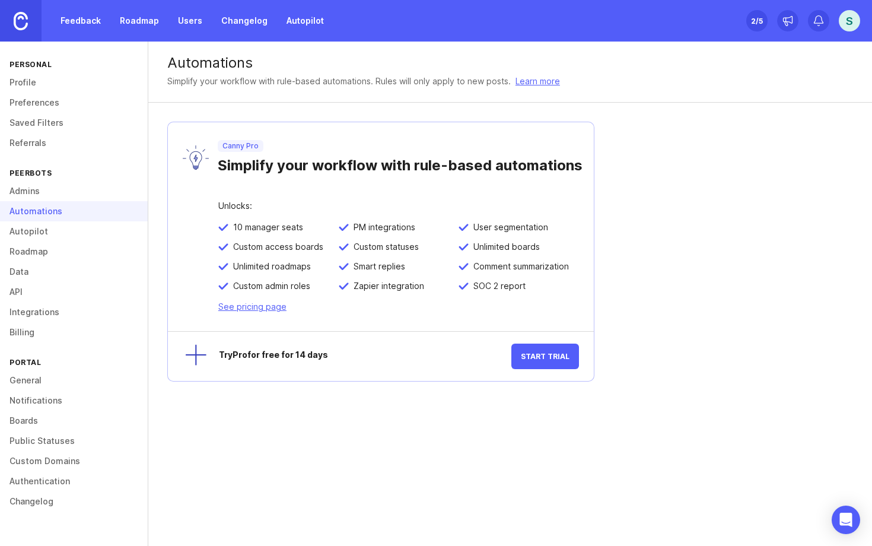
click at [52, 235] on link "Autopilot" at bounding box center [74, 231] width 148 height 20
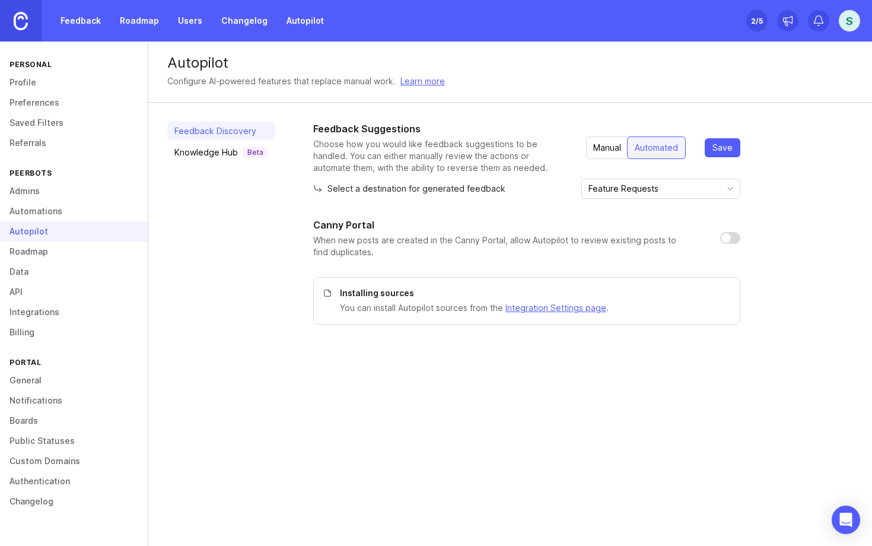
click at [27, 257] on link "Roadmap" at bounding box center [74, 251] width 148 height 20
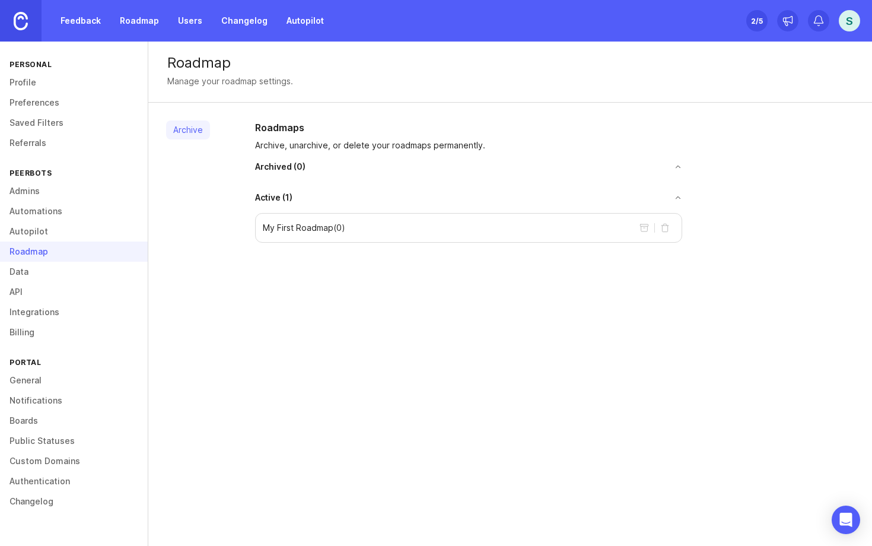
click at [25, 272] on link "Data" at bounding box center [74, 272] width 148 height 20
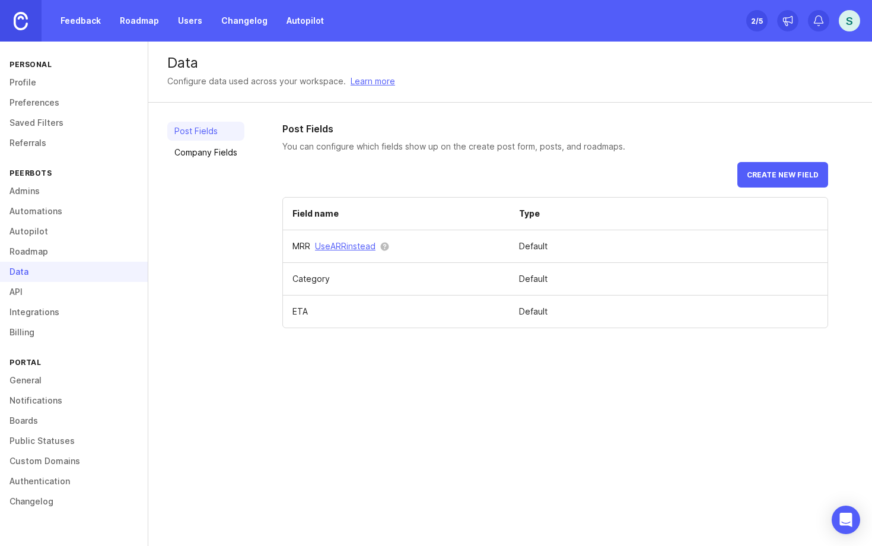
click at [24, 292] on link "API" at bounding box center [74, 292] width 148 height 20
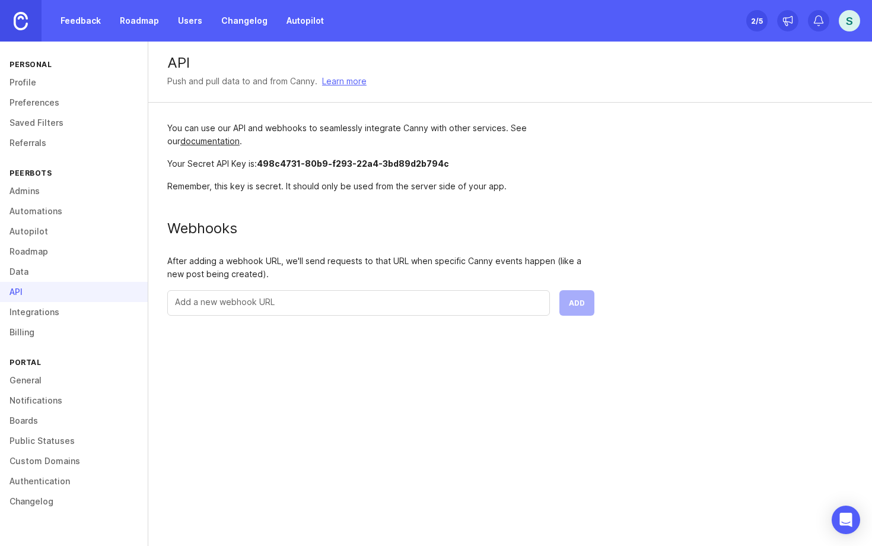
click at [44, 308] on link "Integrations" at bounding box center [74, 312] width 148 height 20
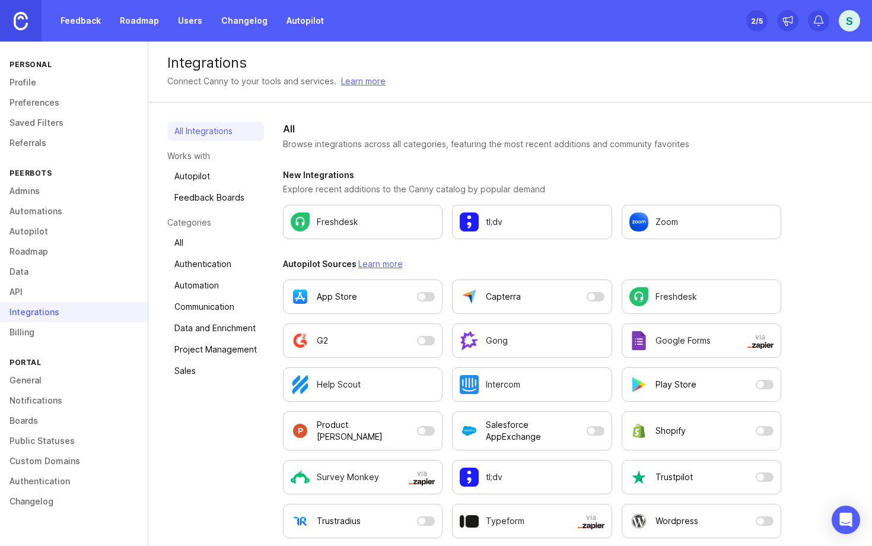
click at [37, 337] on link "Billing" at bounding box center [74, 332] width 148 height 20
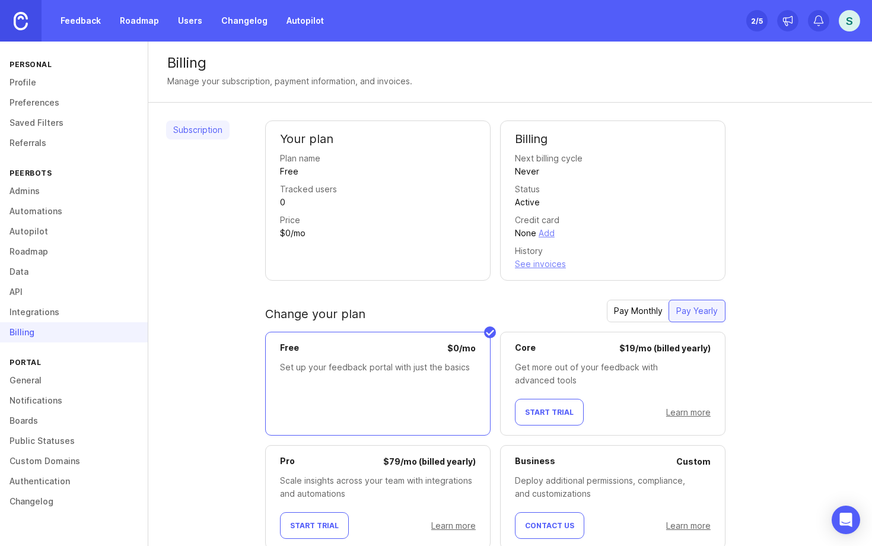
click at [37, 380] on link "General" at bounding box center [74, 380] width 148 height 20
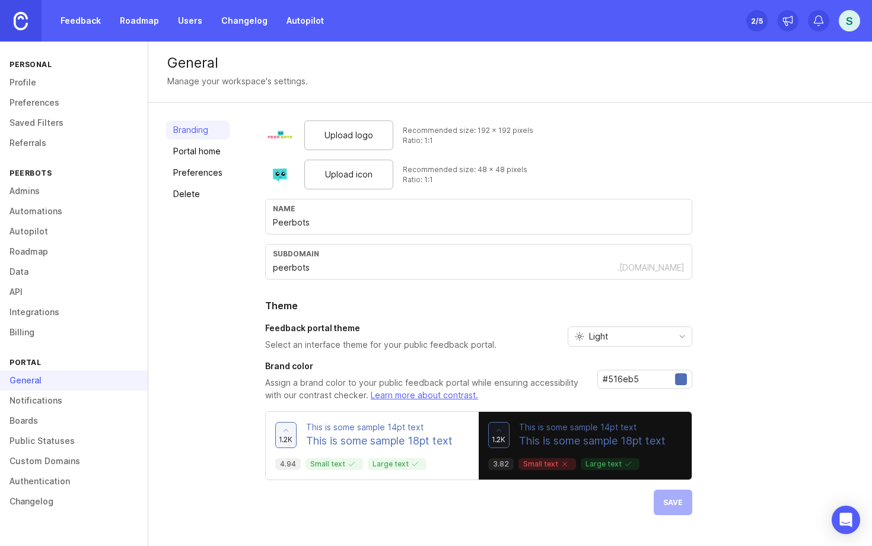
click at [41, 406] on link "Notifications" at bounding box center [74, 400] width 148 height 20
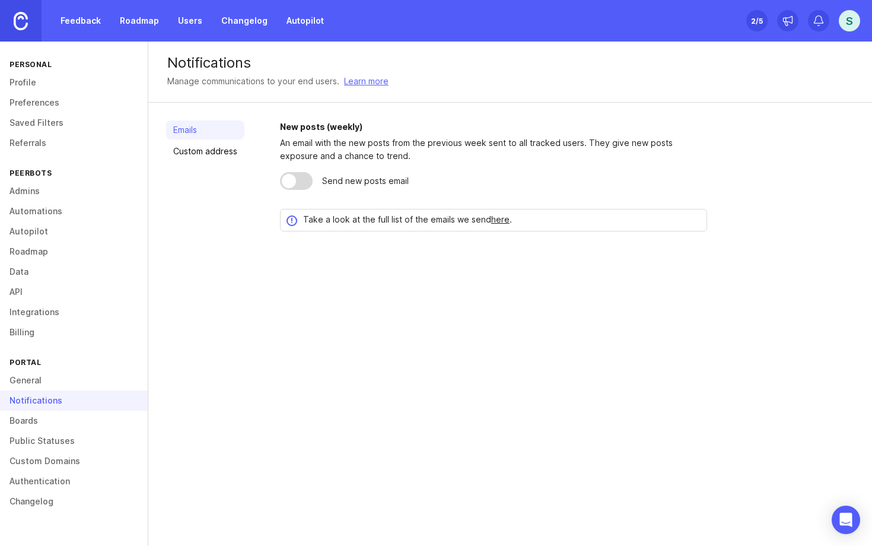
click at [39, 381] on link "General" at bounding box center [74, 380] width 148 height 20
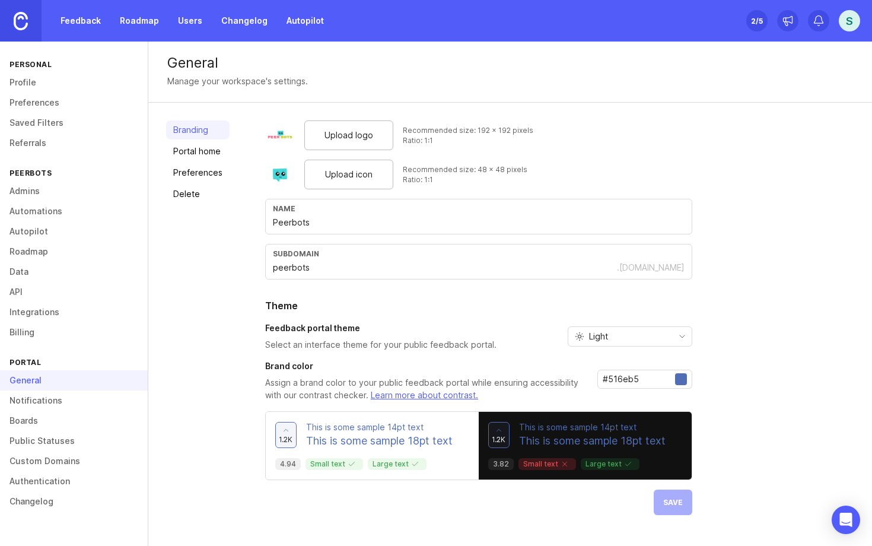
click at [41, 407] on link "Notifications" at bounding box center [74, 400] width 148 height 20
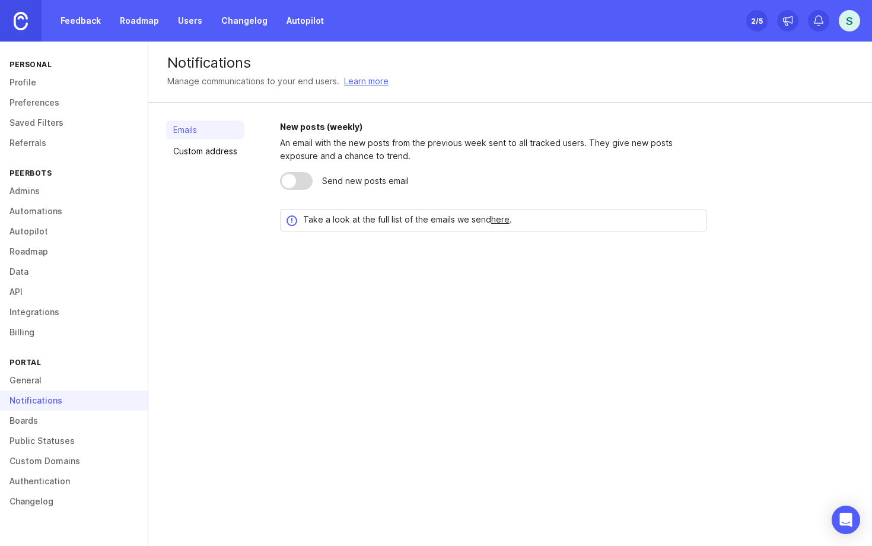
click at [196, 145] on link "Custom address" at bounding box center [205, 151] width 78 height 19
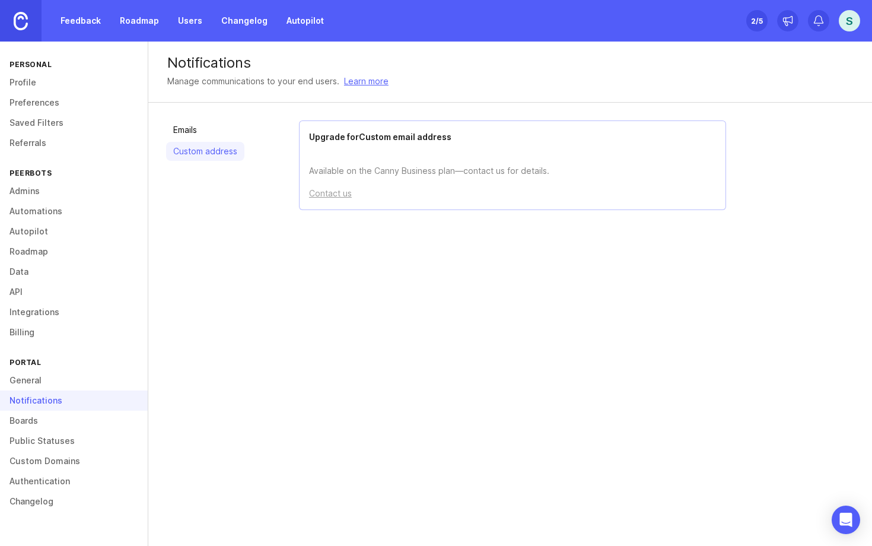
click at [198, 132] on link "Emails" at bounding box center [205, 129] width 78 height 19
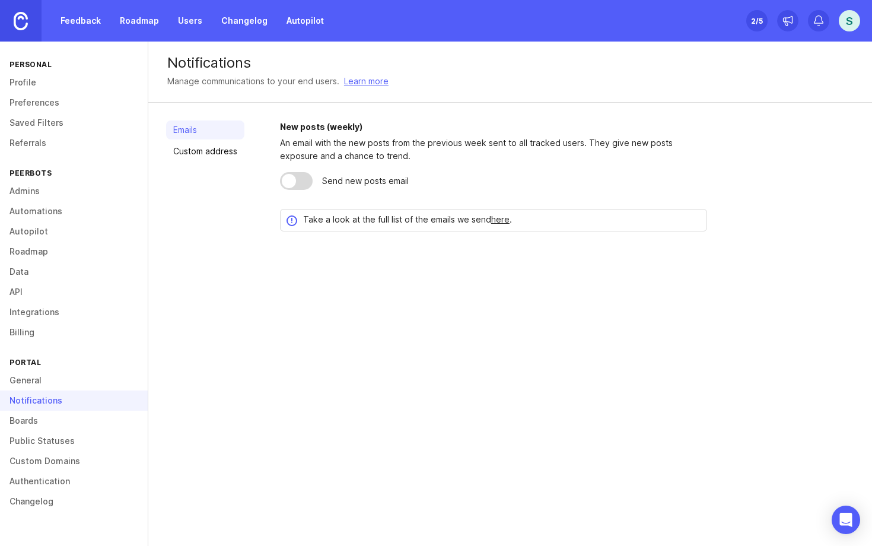
click at [46, 423] on link "Boards" at bounding box center [74, 420] width 148 height 20
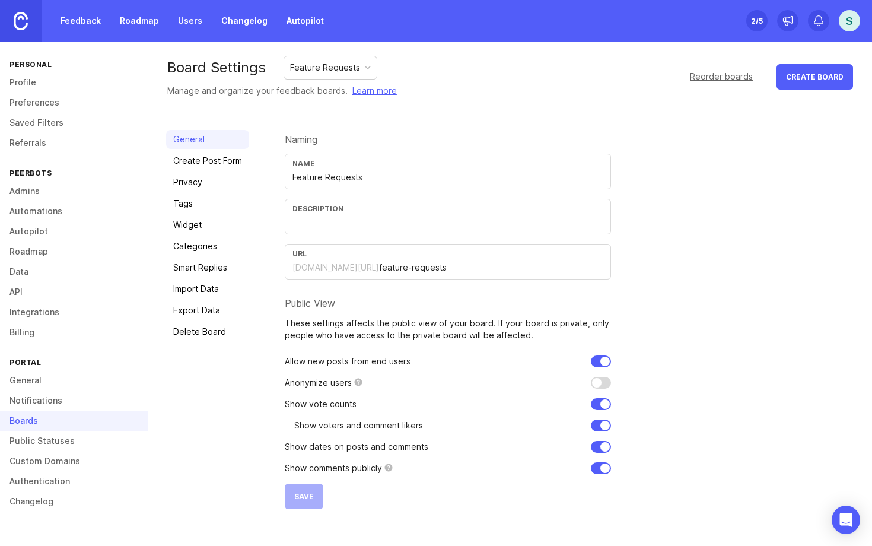
click at [214, 163] on link "Create Post Form" at bounding box center [207, 160] width 83 height 19
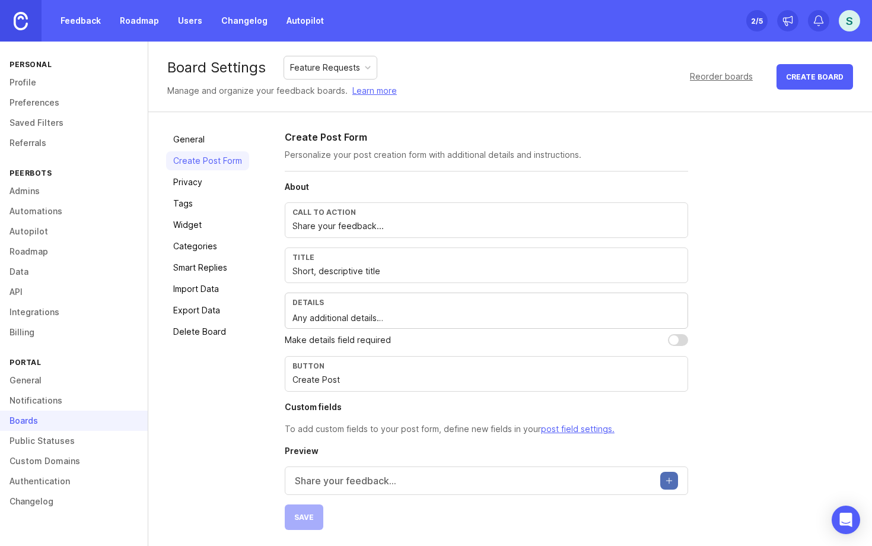
click at [193, 181] on link "Privacy" at bounding box center [207, 182] width 83 height 19
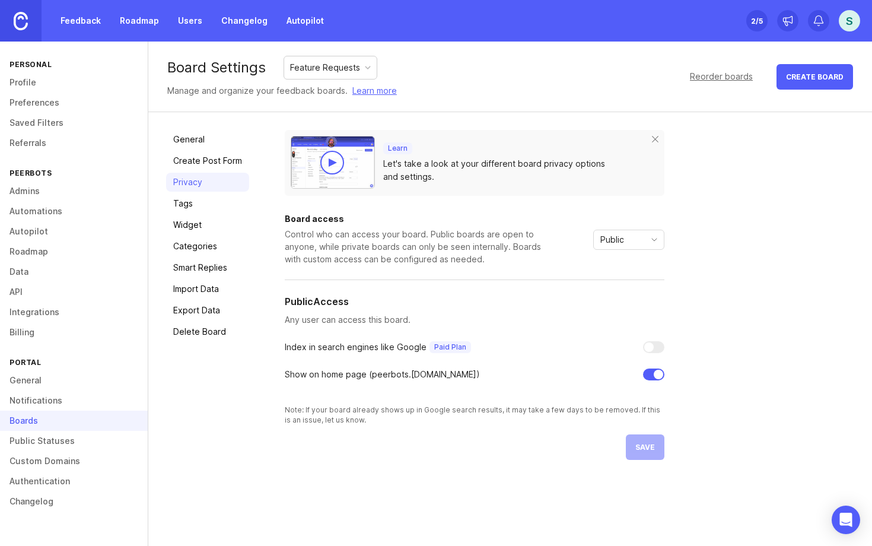
click at [198, 199] on link "Tags" at bounding box center [207, 203] width 83 height 19
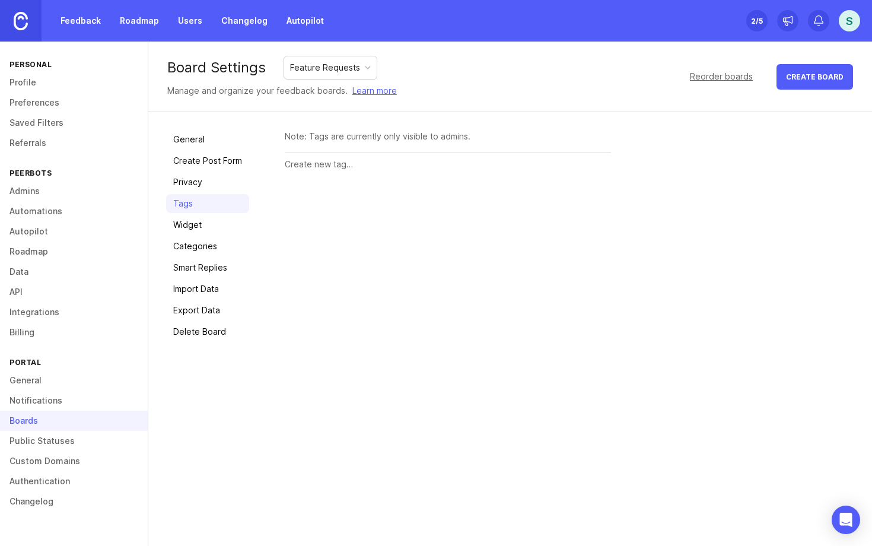
click at [205, 233] on link "Widget" at bounding box center [207, 224] width 83 height 19
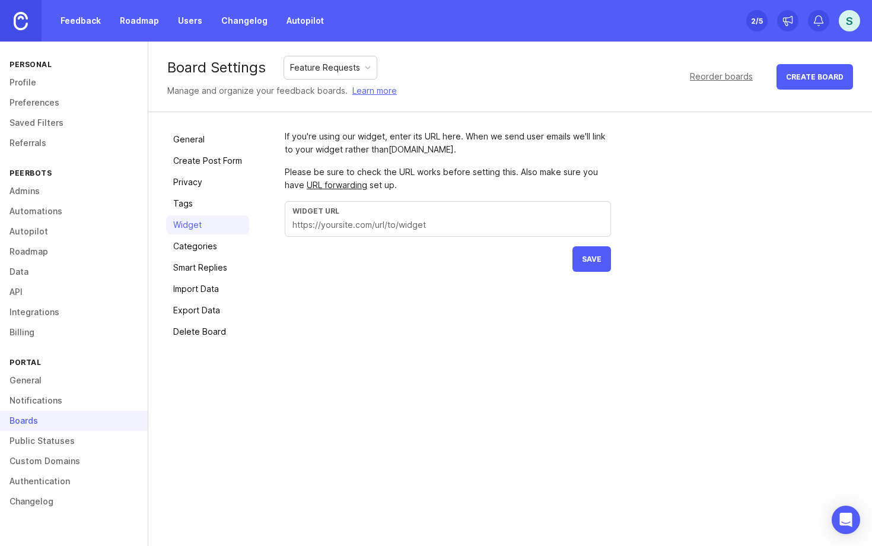
click at [204, 254] on link "Categories" at bounding box center [207, 246] width 83 height 19
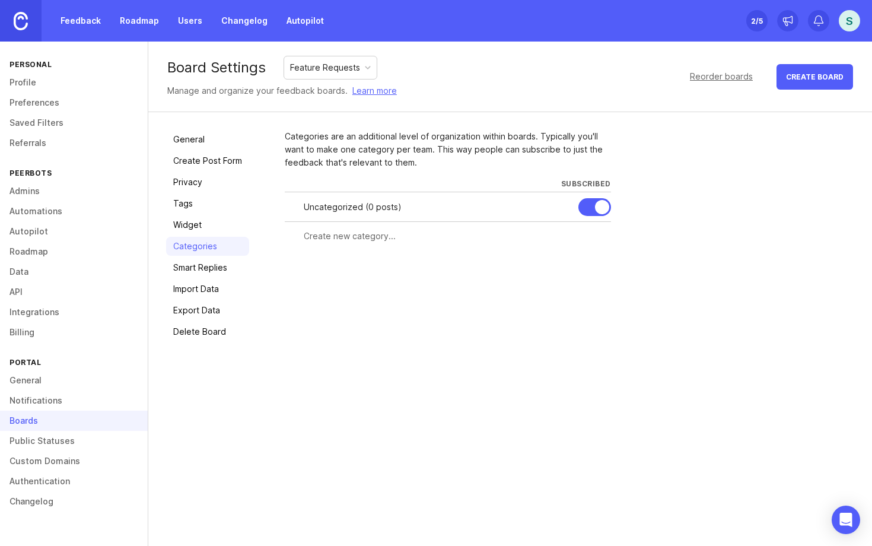
click at [204, 270] on link "Smart Replies" at bounding box center [207, 267] width 83 height 19
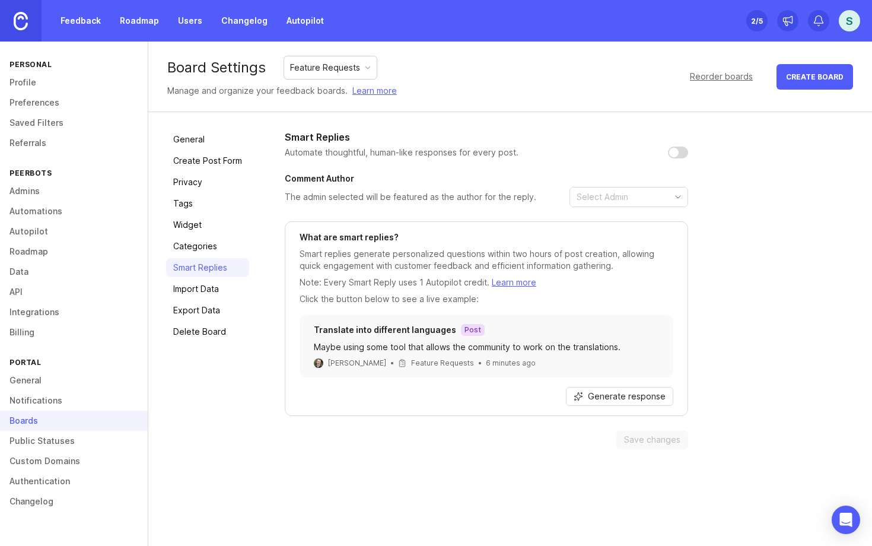
click at [195, 289] on link "Import Data" at bounding box center [207, 288] width 83 height 19
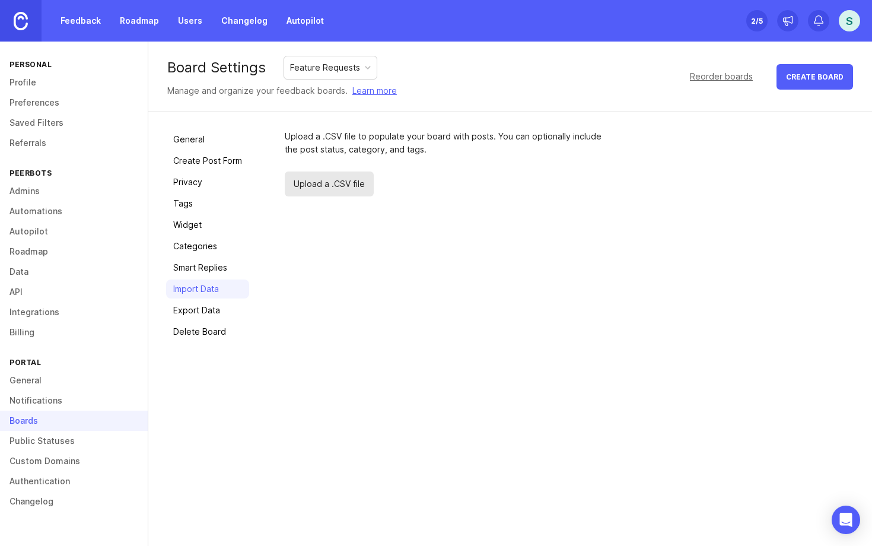
click at [198, 307] on link "Export Data" at bounding box center [207, 310] width 83 height 19
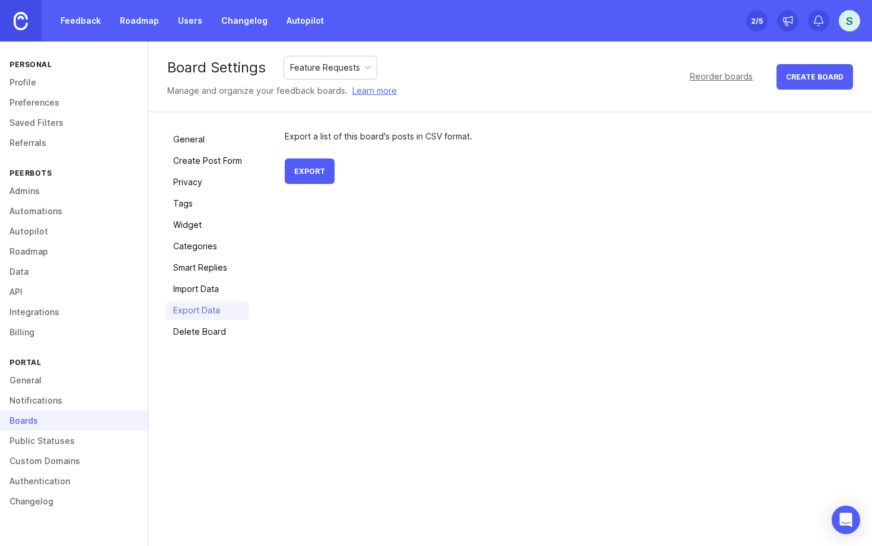
click at [46, 450] on link "Public Statuses" at bounding box center [74, 441] width 148 height 20
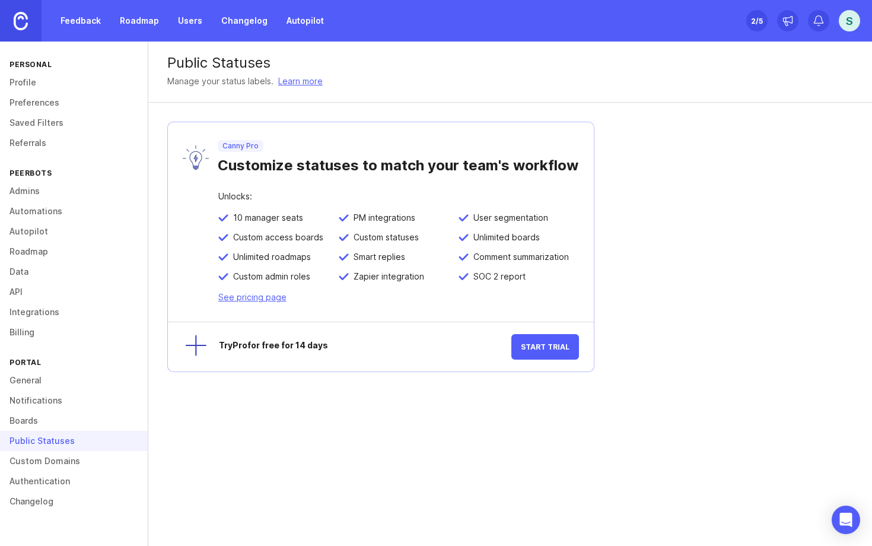
click at [48, 468] on link "Custom Domains" at bounding box center [74, 461] width 148 height 20
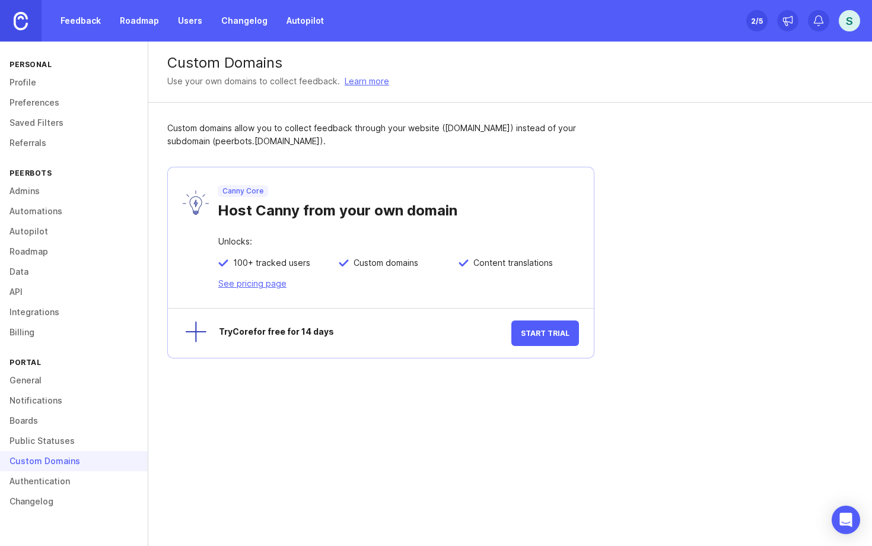
click at [44, 484] on link "Authentication" at bounding box center [74, 481] width 148 height 20
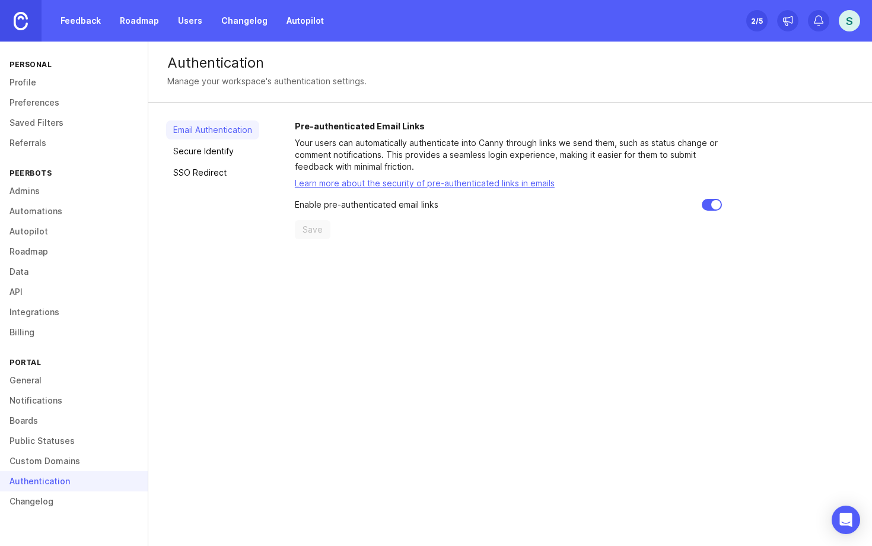
click at [47, 503] on link "Changelog" at bounding box center [74, 501] width 148 height 20
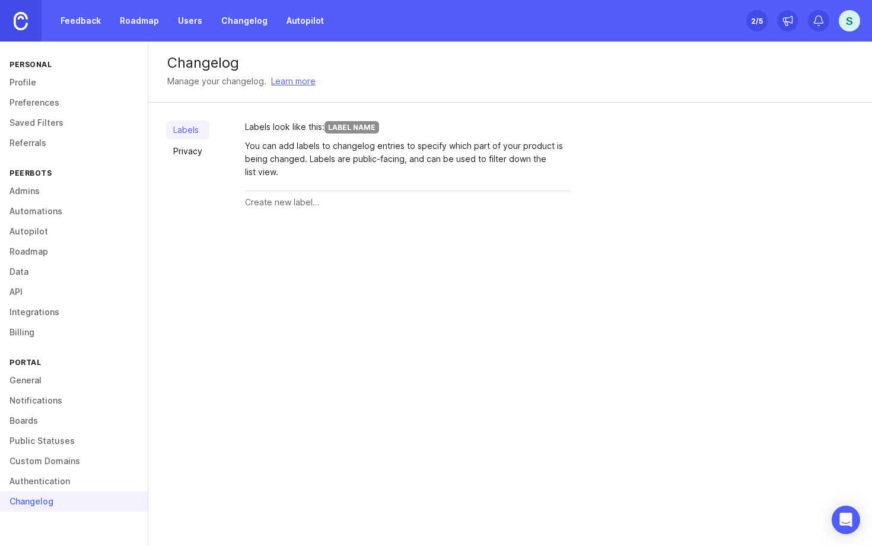
click at [303, 207] on input "text" at bounding box center [408, 202] width 326 height 13
type input "Peerbots"
type input "Face"
click at [544, 196] on button "Create" at bounding box center [548, 202] width 46 height 21
click at [277, 257] on div "Labels Privacy Labels look like this: Label Name You can add labels to changelo…" at bounding box center [510, 188] width 724 height 170
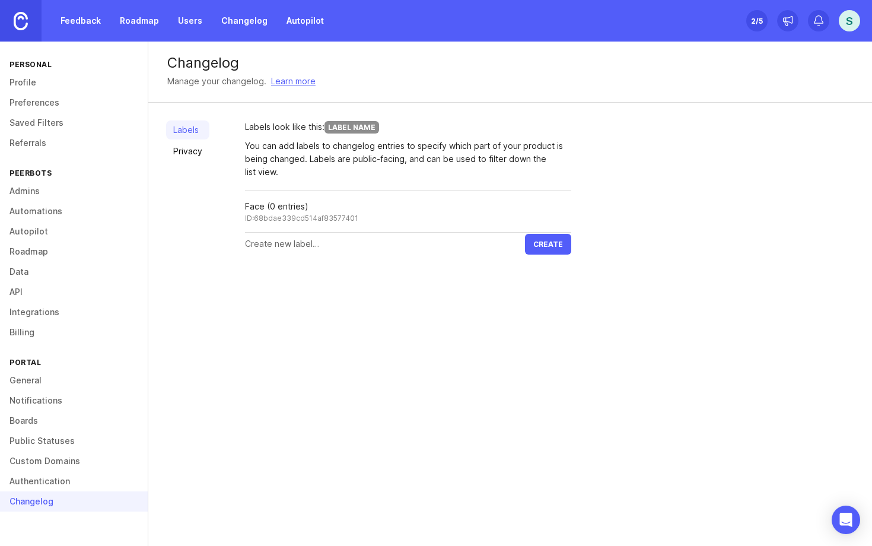
click at [292, 247] on input "text" at bounding box center [385, 243] width 280 height 13
type input "Controller"
click at [537, 247] on span "Create" at bounding box center [548, 244] width 30 height 9
click at [272, 287] on input "text" at bounding box center [385, 285] width 280 height 13
type input "Authoring"
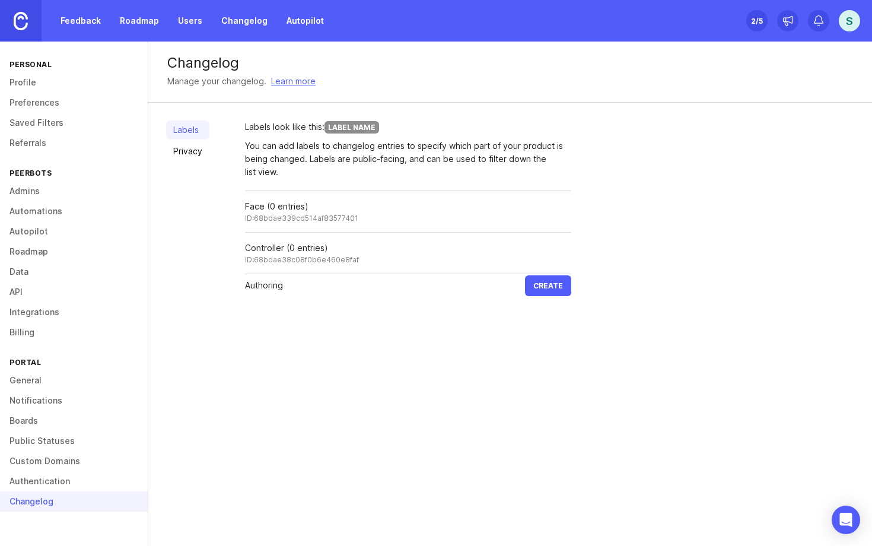
click at [546, 285] on span "Create" at bounding box center [548, 285] width 30 height 9
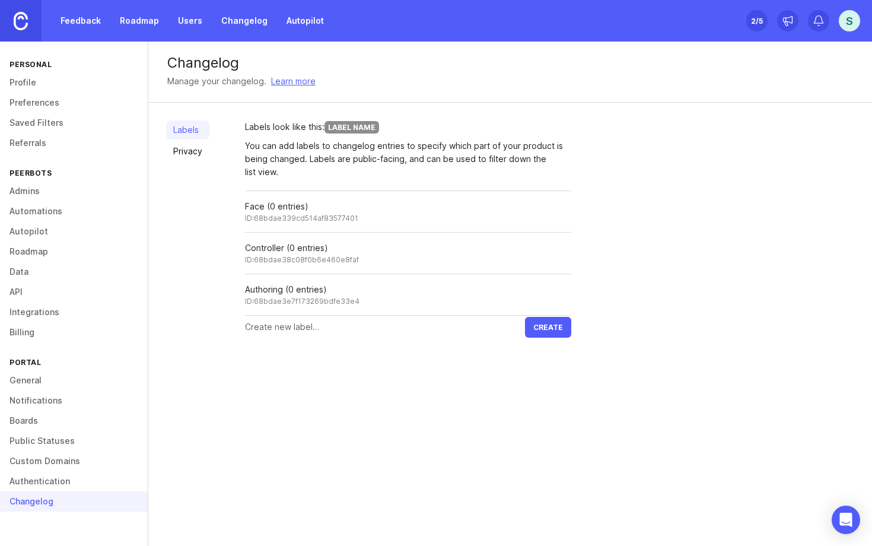
click at [286, 334] on div at bounding box center [385, 327] width 280 height 23
type input "Robot Connection"
click at [549, 324] on span "Create" at bounding box center [548, 327] width 30 height 9
click at [280, 367] on input "text" at bounding box center [385, 368] width 280 height 13
click at [25, 26] on img at bounding box center [21, 21] width 14 height 18
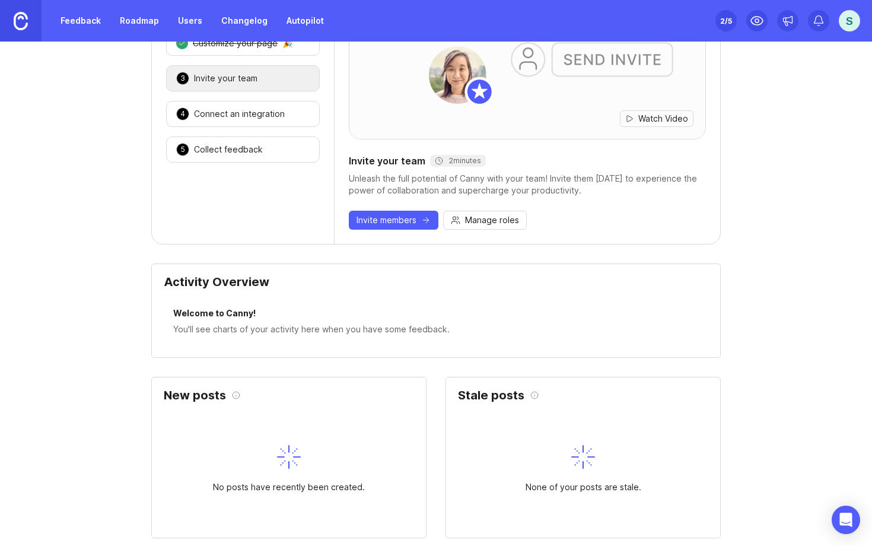
scroll to position [126, 0]
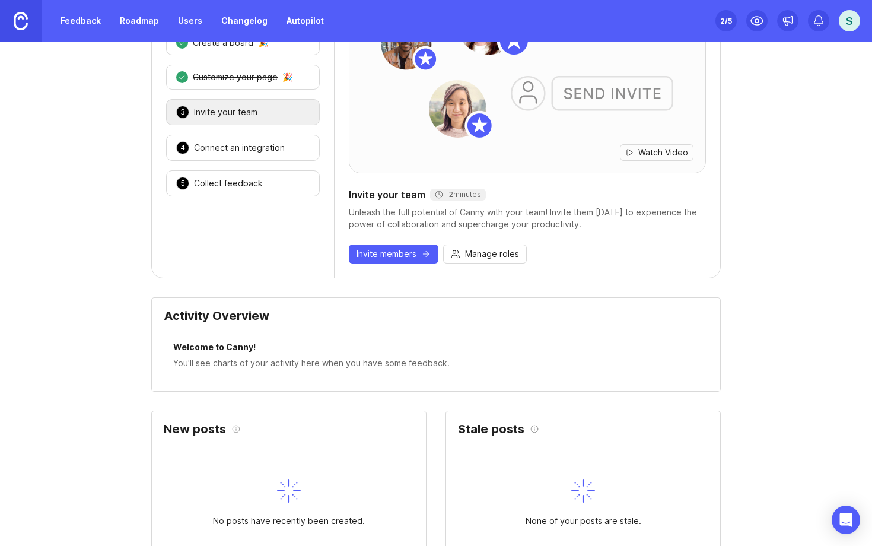
click at [18, 14] on img at bounding box center [21, 21] width 14 height 18
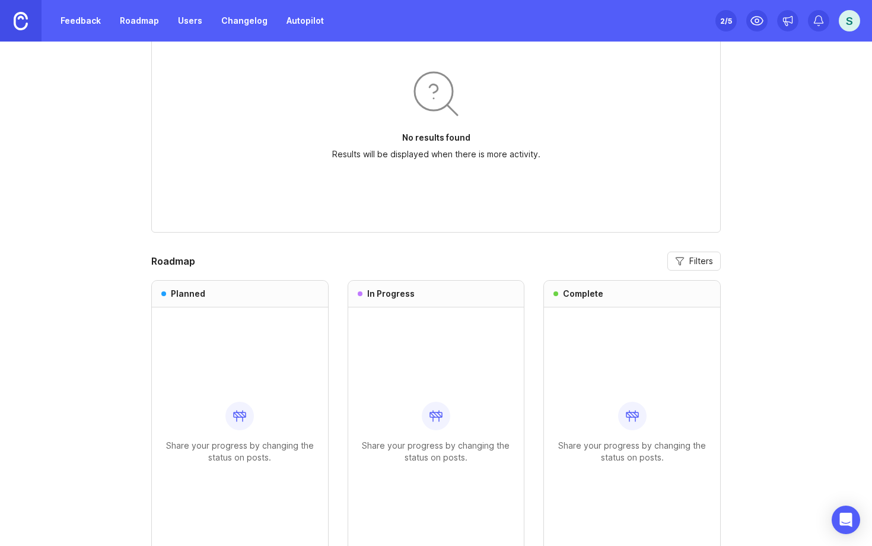
scroll to position [936, 0]
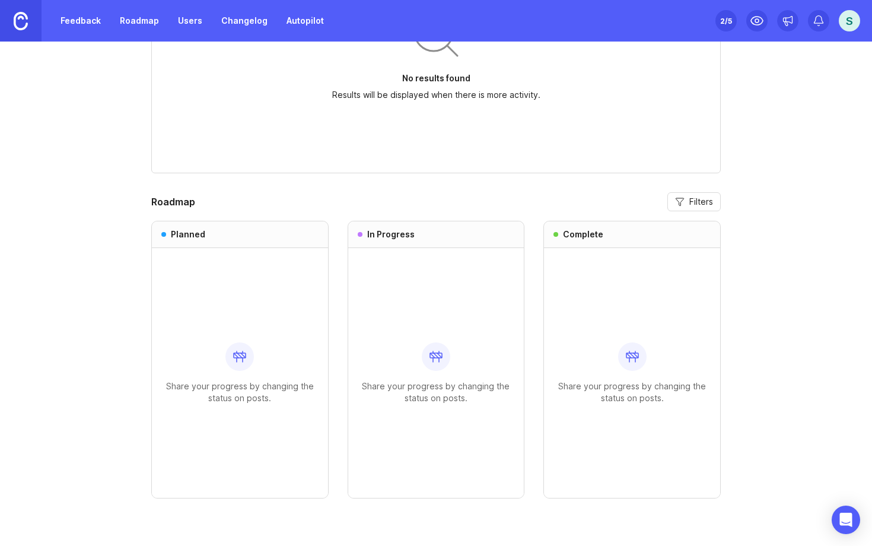
click at [20, 18] on img at bounding box center [21, 21] width 14 height 18
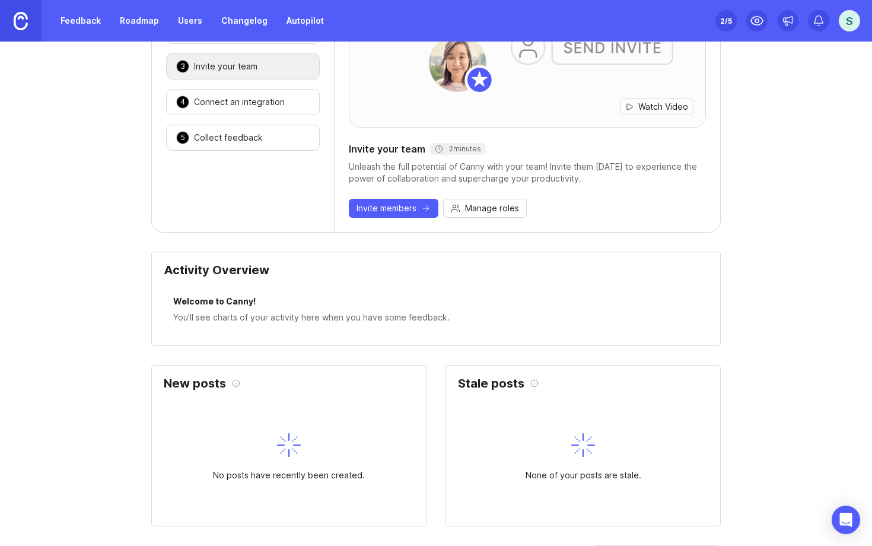
scroll to position [0, 0]
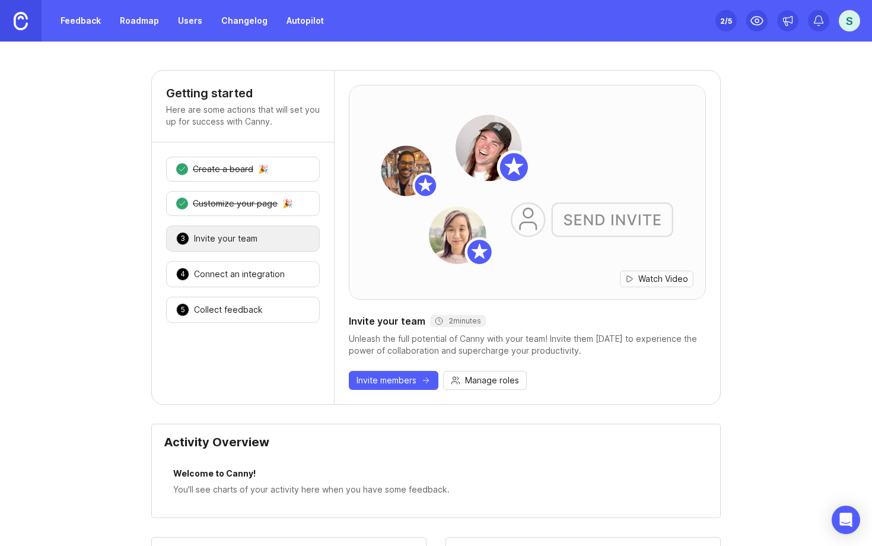
click at [30, 18] on link at bounding box center [21, 21] width 42 height 42
click at [142, 22] on link "Roadmap" at bounding box center [139, 20] width 53 height 21
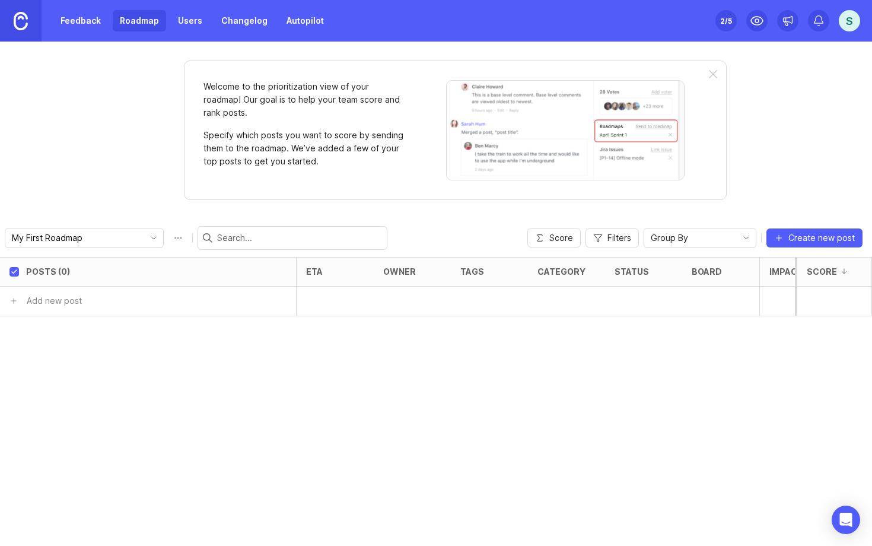
click at [83, 28] on link "Feedback" at bounding box center [80, 20] width 55 height 21
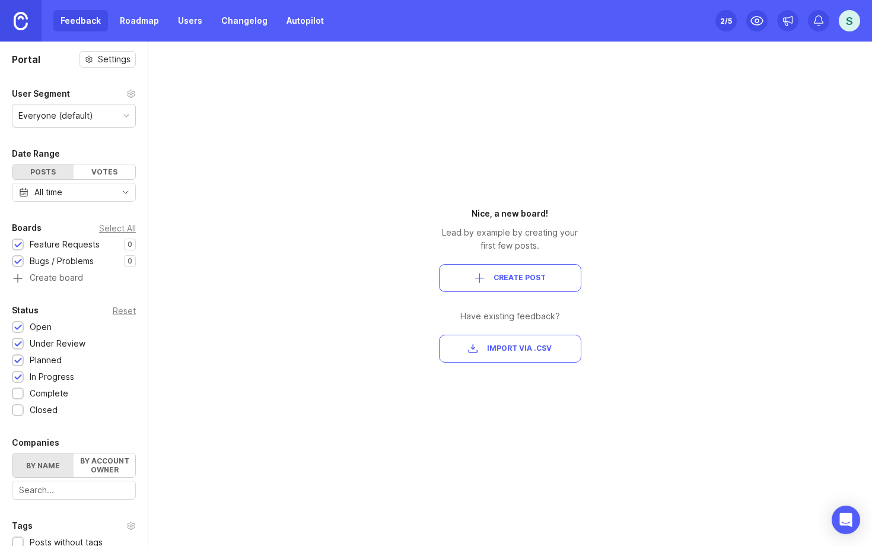
click at [83, 246] on div "Feature Requests" at bounding box center [65, 244] width 70 height 13
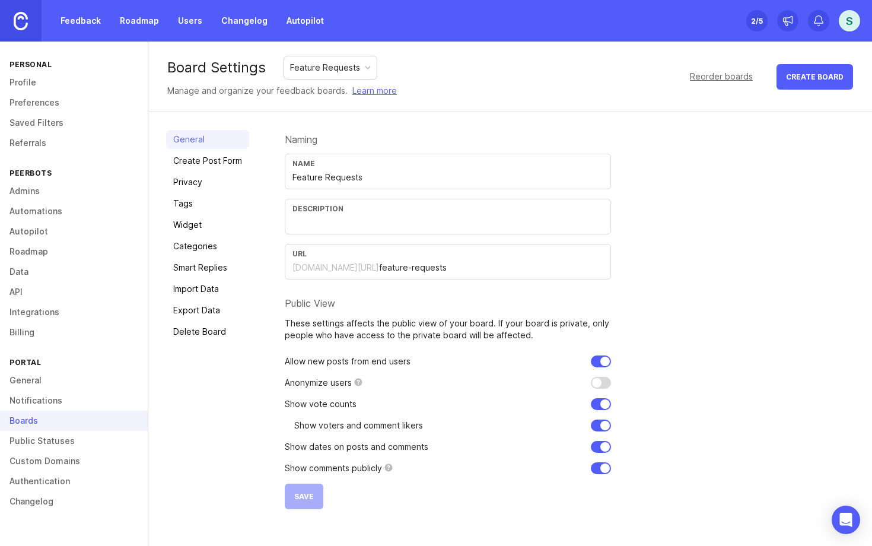
click at [330, 180] on input "Feature Requests" at bounding box center [447, 177] width 311 height 13
click at [312, 234] on div "Name Feature Requests Description URL [DOMAIN_NAME][URL] feature-requests" at bounding box center [448, 217] width 326 height 126
click at [34, 418] on div "Boards" at bounding box center [74, 420] width 148 height 20
click at [727, 73] on div "Reorder boards" at bounding box center [721, 76] width 63 height 13
click at [316, 173] on input "Feature Requests" at bounding box center [447, 177] width 311 height 13
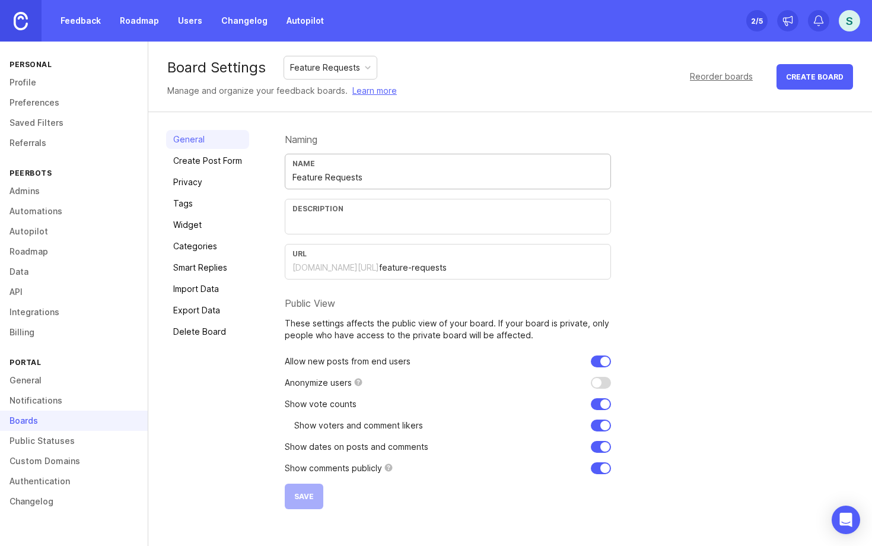
click at [316, 173] on input "Feature Requests" at bounding box center [447, 177] width 311 height 13
type input "fa"
click at [320, 164] on div "Name" at bounding box center [447, 163] width 311 height 9
type input "P"
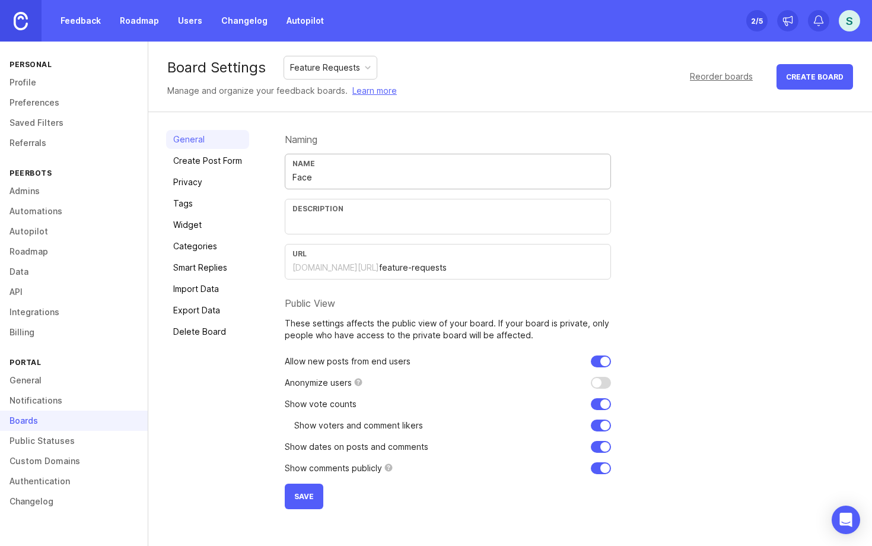
type input "Face"
click at [361, 270] on div "[DOMAIN_NAME][URL]" at bounding box center [335, 268] width 87 height 12
click at [401, 272] on input "feature-requests" at bounding box center [491, 267] width 224 height 13
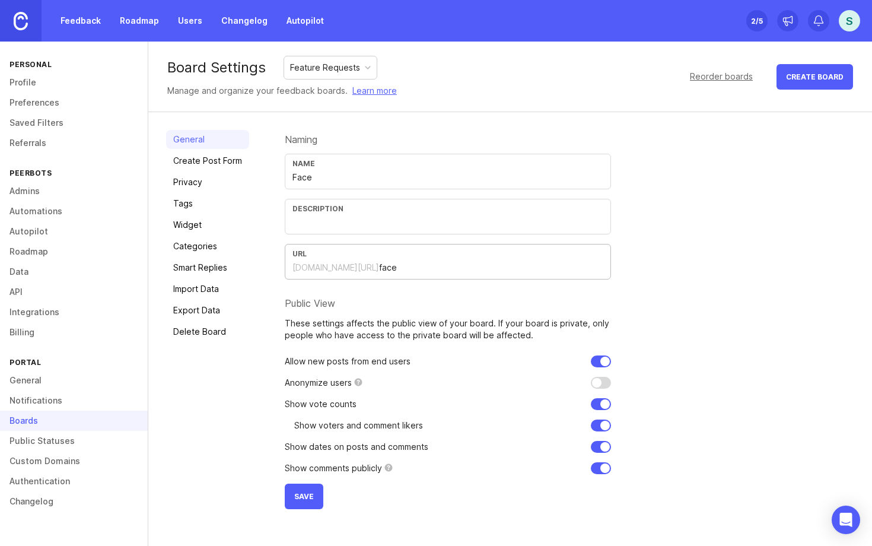
type input "face"
click at [600, 382] on input "checkbox" at bounding box center [601, 383] width 20 height 12
checkbox input "false"
click at [314, 218] on input "text" at bounding box center [447, 222] width 311 height 13
click at [218, 155] on link "Create Post Form" at bounding box center [207, 160] width 83 height 19
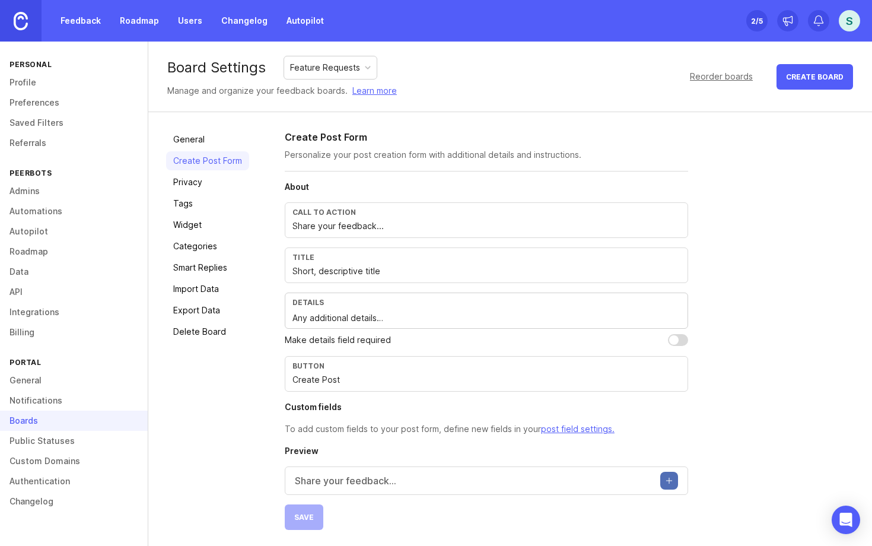
click at [353, 228] on input "Share your feedback..." at bounding box center [486, 225] width 388 height 13
click at [340, 277] on input "Short, descriptive title" at bounding box center [486, 271] width 388 height 13
click at [364, 355] on div "Button Create Post" at bounding box center [486, 373] width 403 height 36
click at [349, 71] on div "Feature Requests" at bounding box center [325, 66] width 70 height 13
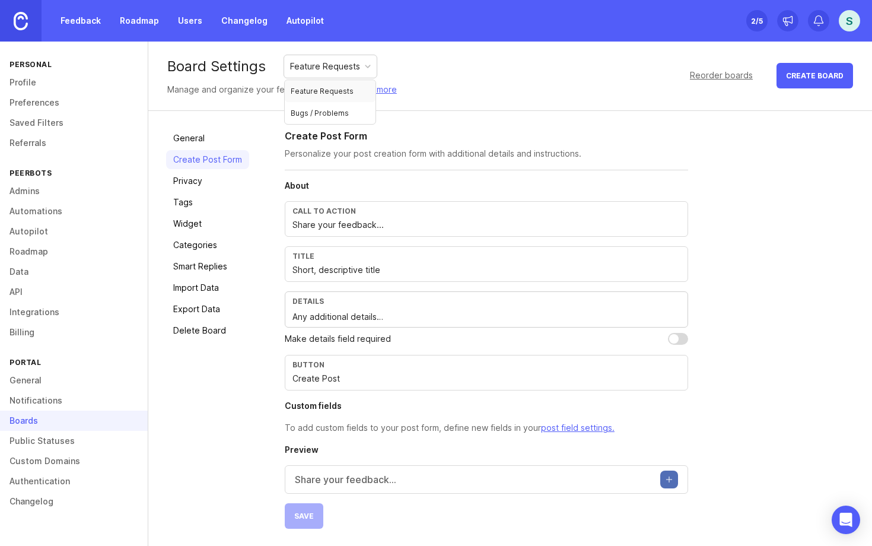
click at [435, 106] on div "Board Settings Feature Requests Manage and organize your feedback boards. Learn…" at bounding box center [510, 75] width 724 height 71
click at [330, 66] on div "Feature Requests" at bounding box center [325, 66] width 70 height 13
click at [190, 328] on link "Delete Board" at bounding box center [207, 330] width 83 height 19
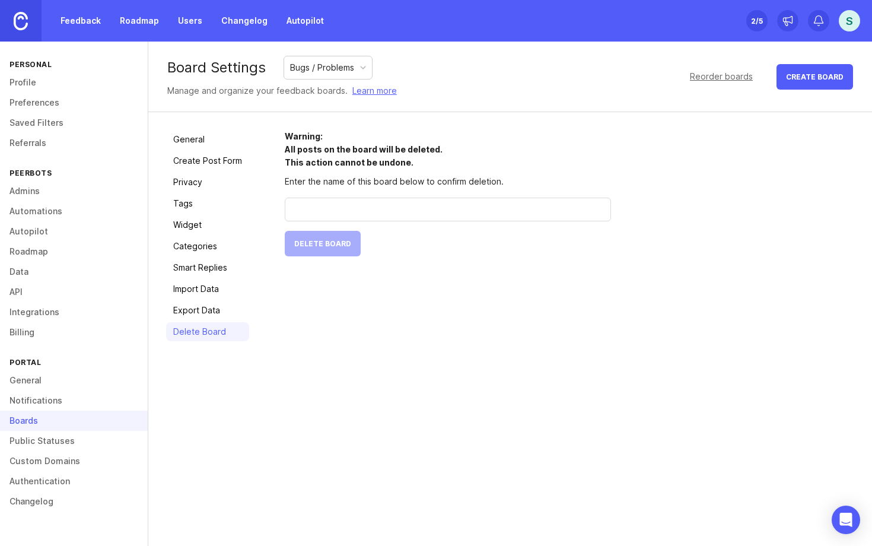
click at [326, 250] on form "Warning: All posts on the board will be deleted. This action cannot be undone. …" at bounding box center [448, 193] width 326 height 126
click at [332, 212] on input "text" at bounding box center [447, 209] width 311 height 13
type input "Bugs / Problems"
click at [332, 247] on span "Delete Board" at bounding box center [322, 243] width 57 height 9
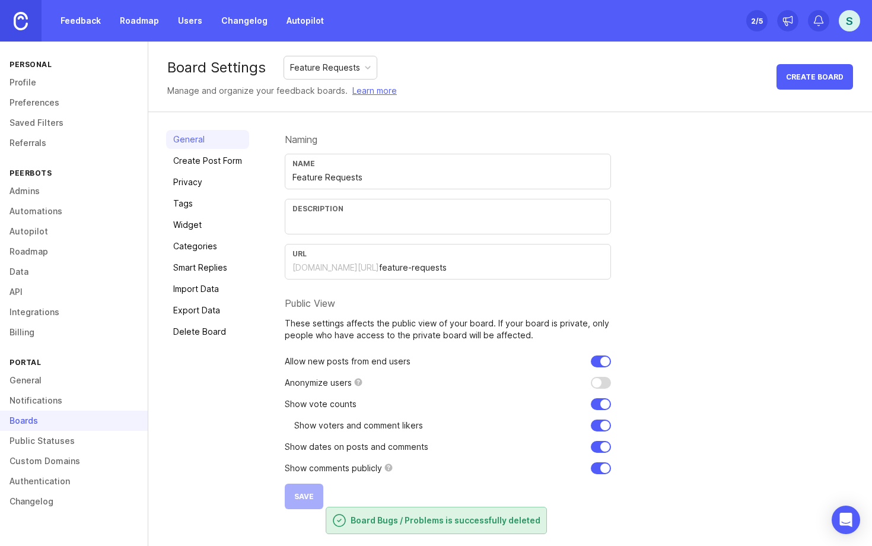
click at [219, 330] on link "Delete Board" at bounding box center [207, 331] width 83 height 19
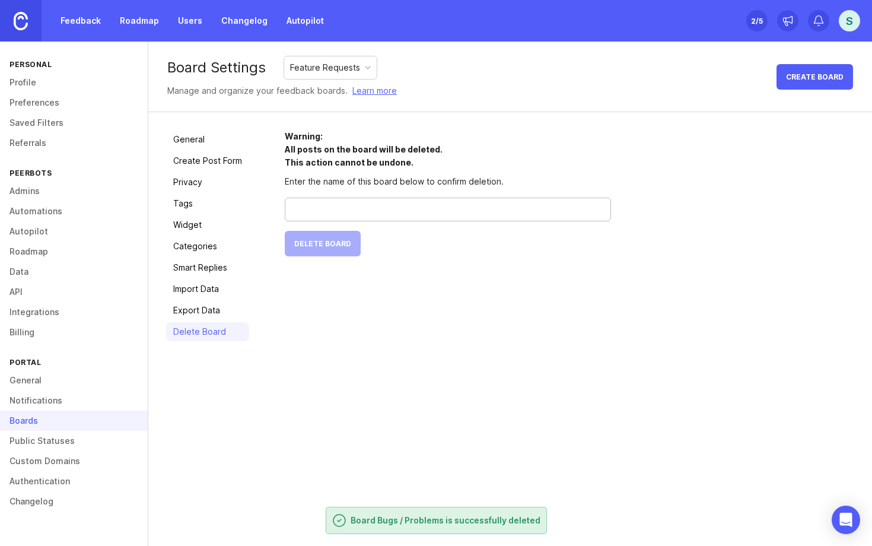
click at [346, 205] on input "text" at bounding box center [447, 209] width 311 height 13
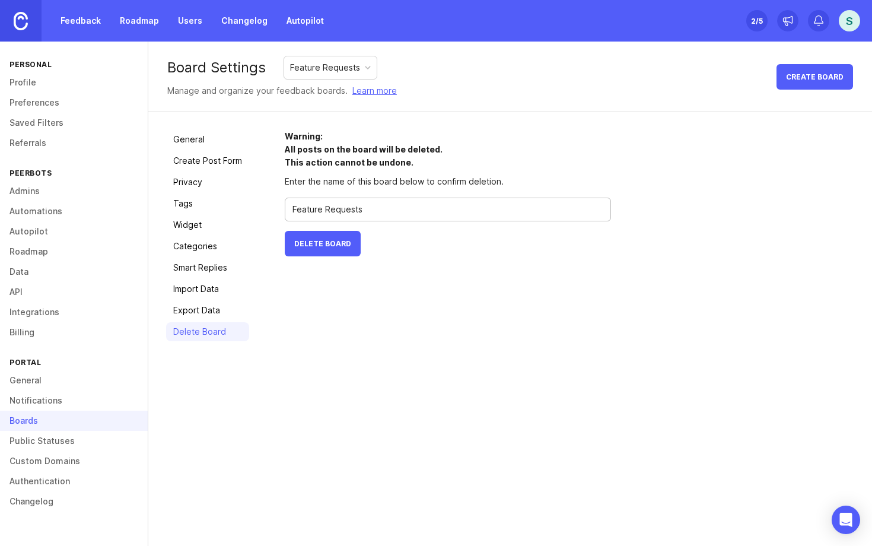
type input "Feature Requests"
click at [346, 252] on button "Delete Board" at bounding box center [323, 244] width 76 height 26
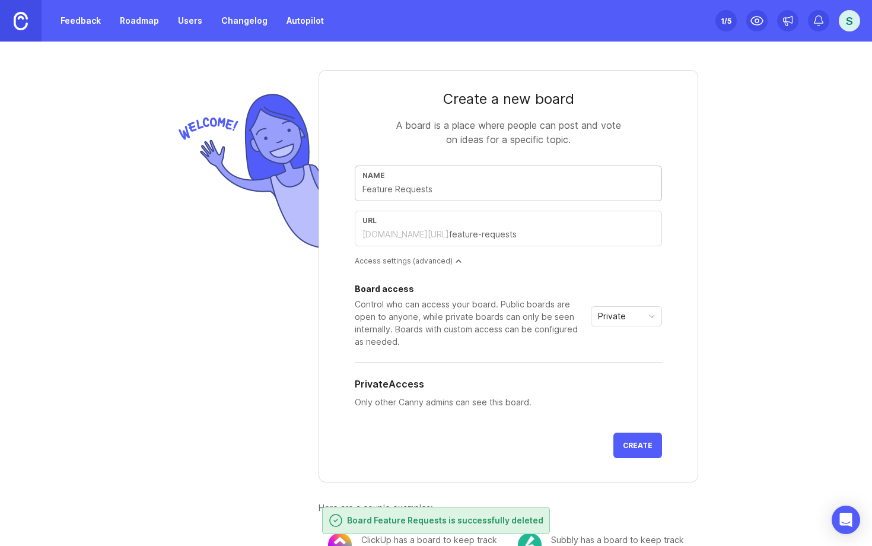
click at [441, 184] on input "text" at bounding box center [508, 189] width 292 height 13
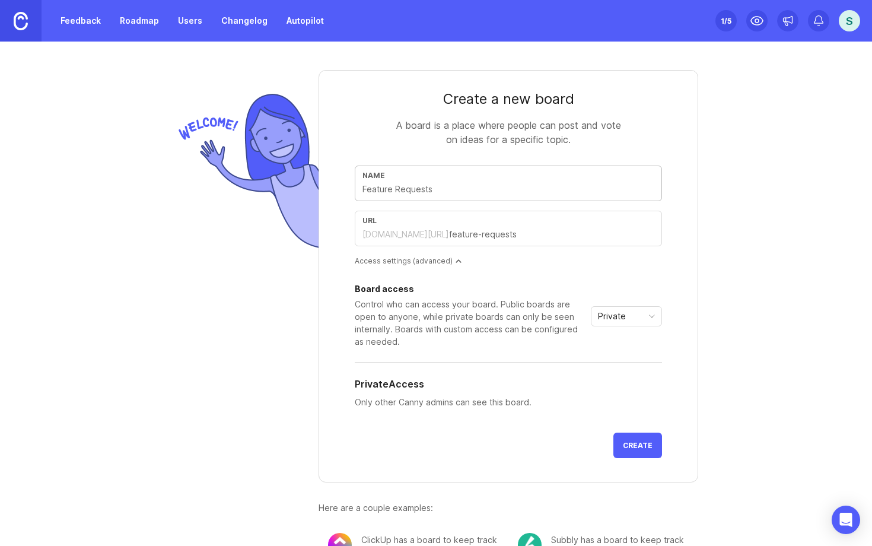
click at [441, 184] on input "text" at bounding box center [508, 189] width 292 height 13
click at [438, 189] on input "text" at bounding box center [508, 189] width 292 height 13
type input "F"
type input "f"
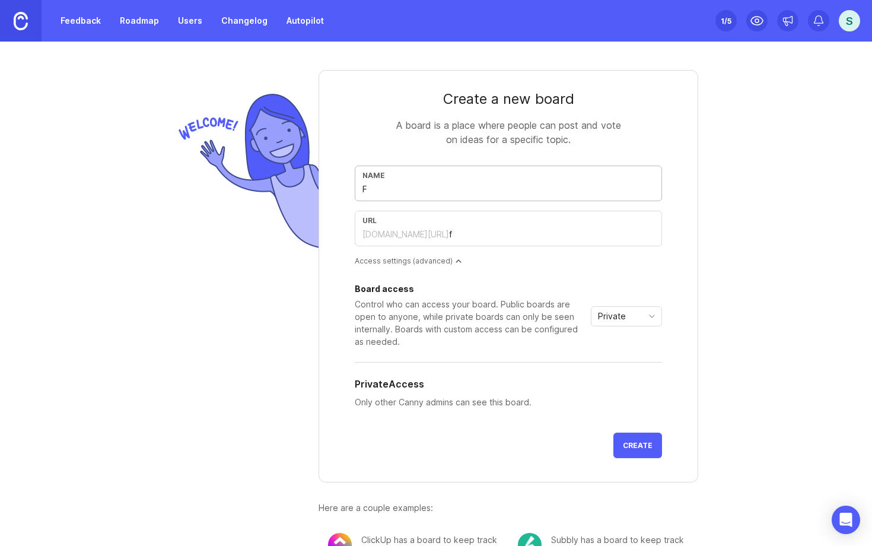
type input "Fe"
type input "fe"
type input "Fee"
type input "fee"
type input "Feed"
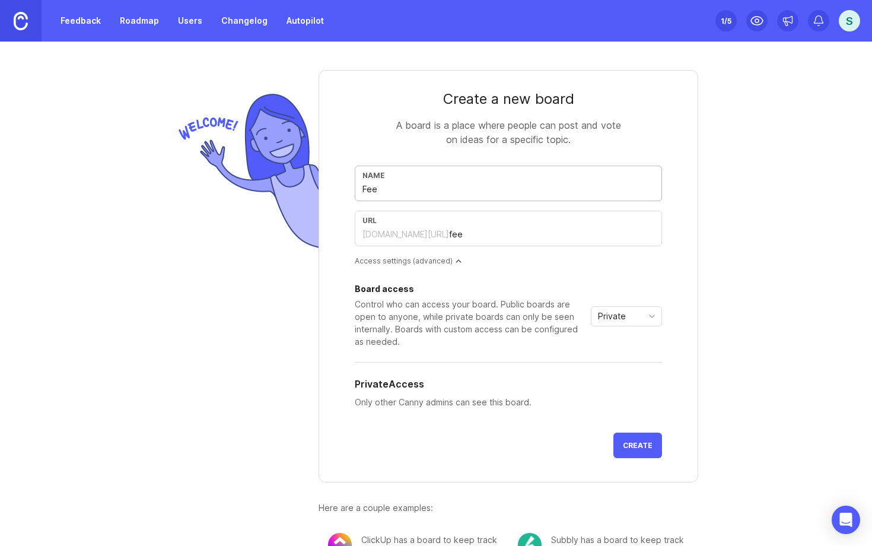
type input "feed"
type input "Feedb"
type input "feedb"
type input "Feedba"
type input "feedba"
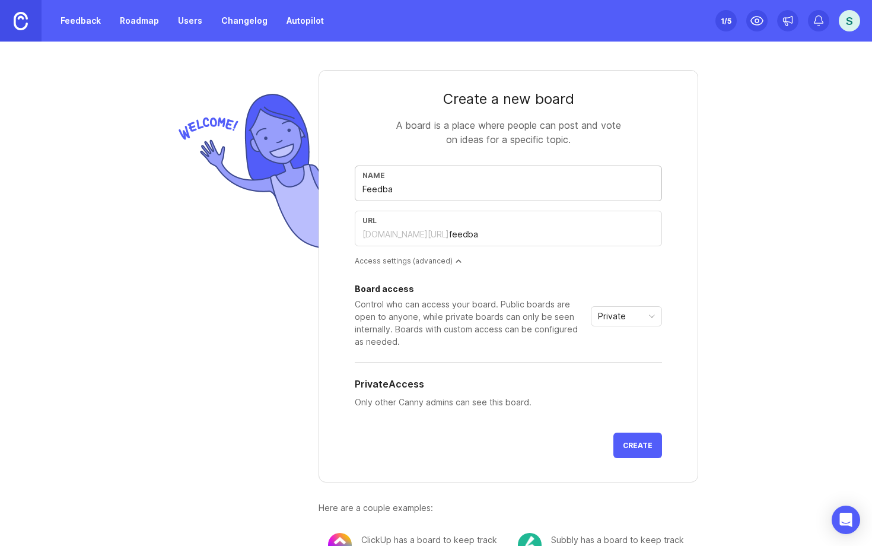
type input "Feedbac"
type input "feedbac"
type input "Feedback"
type input "feedback"
type input "Feedback"
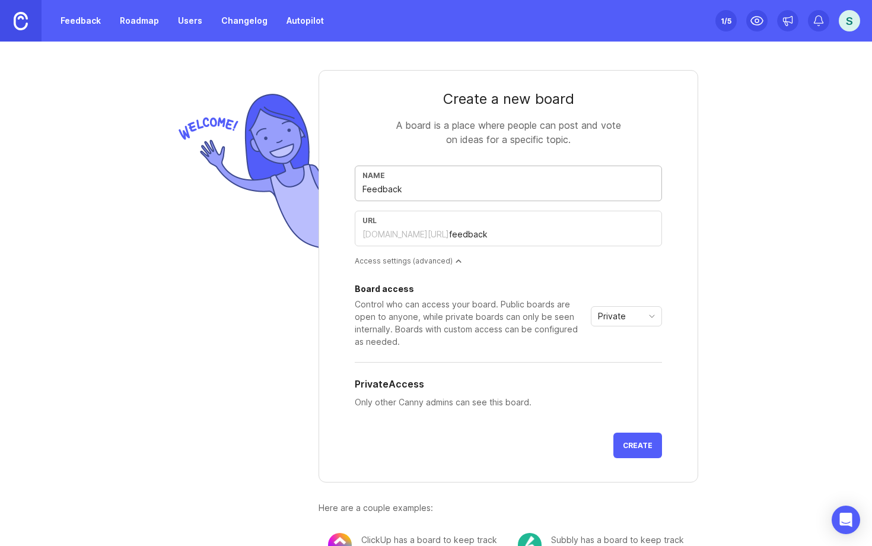
click at [640, 446] on span "Create" at bounding box center [638, 445] width 30 height 9
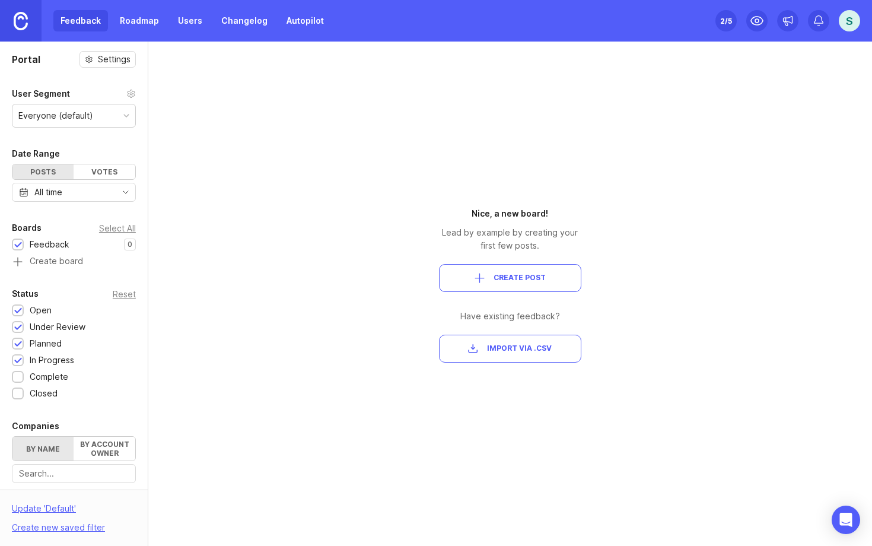
click at [23, 23] on img at bounding box center [21, 21] width 14 height 18
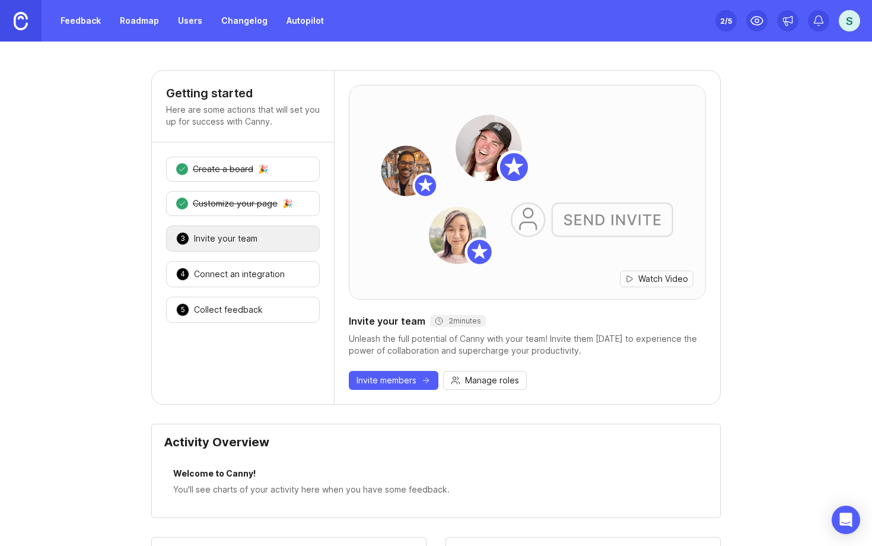
click at [320, 335] on div "1 Create a board 🎉 2 Customize your page 🎉 3 Invite your team 🎉 4 Connect an in…" at bounding box center [243, 239] width 182 height 195
click at [338, 181] on div "Watch Video Invite your team 2 minutes Unleash the full potential of Canny with…" at bounding box center [527, 237] width 386 height 333
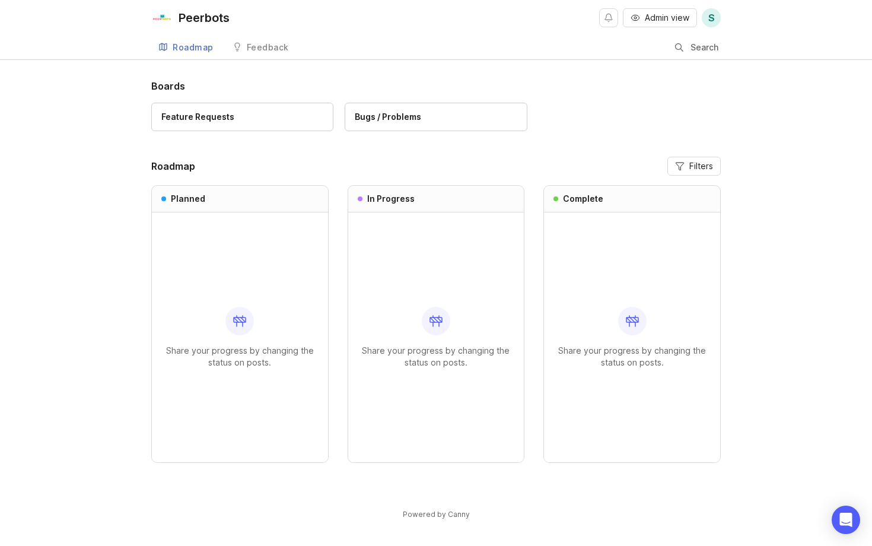
click at [235, 114] on div "Feature Requests" at bounding box center [242, 116] width 162 height 13
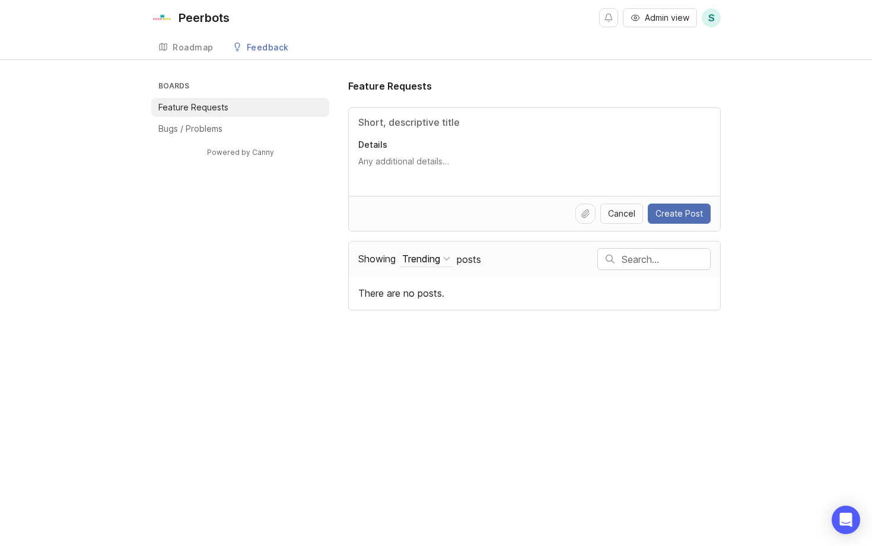
click at [200, 138] on div "Powered by Canny" at bounding box center [240, 158] width 178 height 40
click at [197, 129] on p "Bugs / Problems" at bounding box center [190, 129] width 64 height 12
click at [197, 46] on div "Roadmap" at bounding box center [193, 47] width 41 height 8
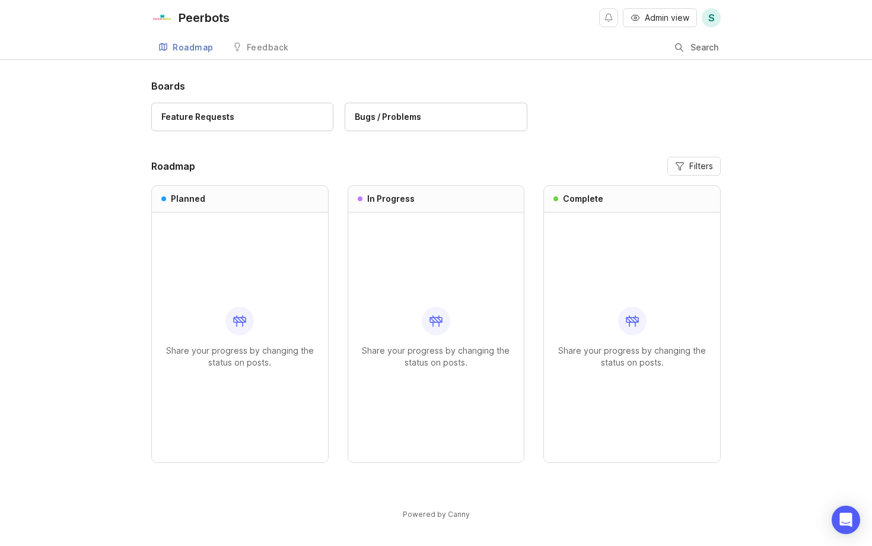
click at [703, 47] on input "Search" at bounding box center [705, 47] width 31 height 13
click at [272, 54] on link "Feedback" at bounding box center [260, 48] width 71 height 24
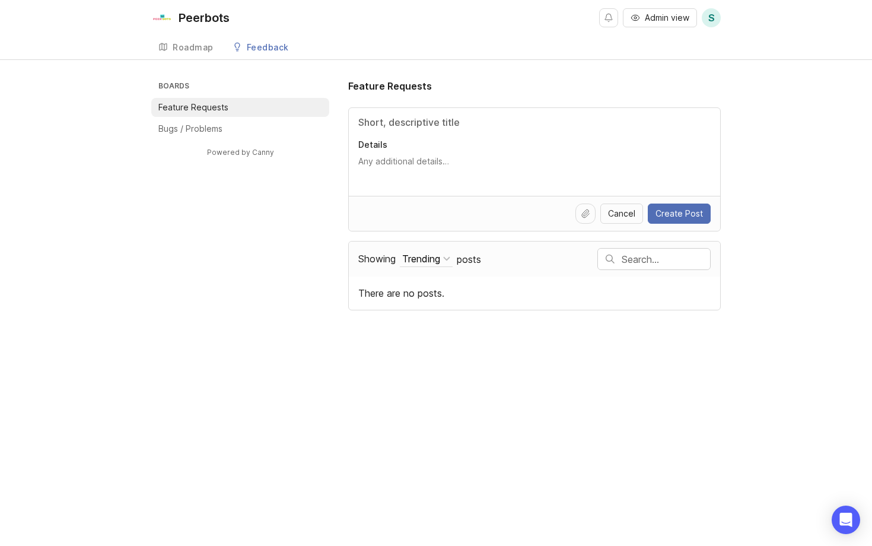
click at [207, 49] on div "Roadmap" at bounding box center [193, 47] width 41 height 8
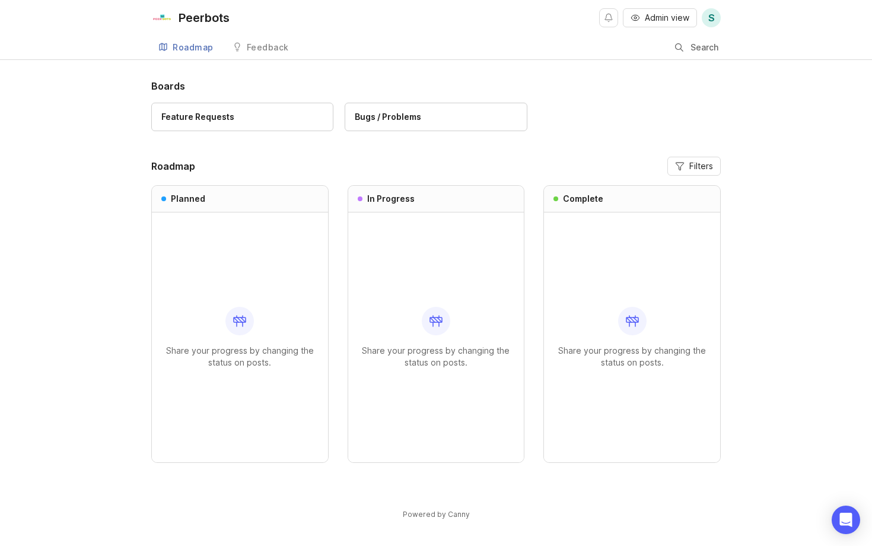
click at [205, 20] on div "Peerbots" at bounding box center [204, 18] width 51 height 12
click at [705, 16] on span "S" at bounding box center [711, 17] width 19 height 19
click at [554, 138] on div "Feature Requests Bugs / Problems" at bounding box center [435, 123] width 569 height 40
click at [844, 526] on div "Open Intercom Messenger" at bounding box center [845, 519] width 31 height 31
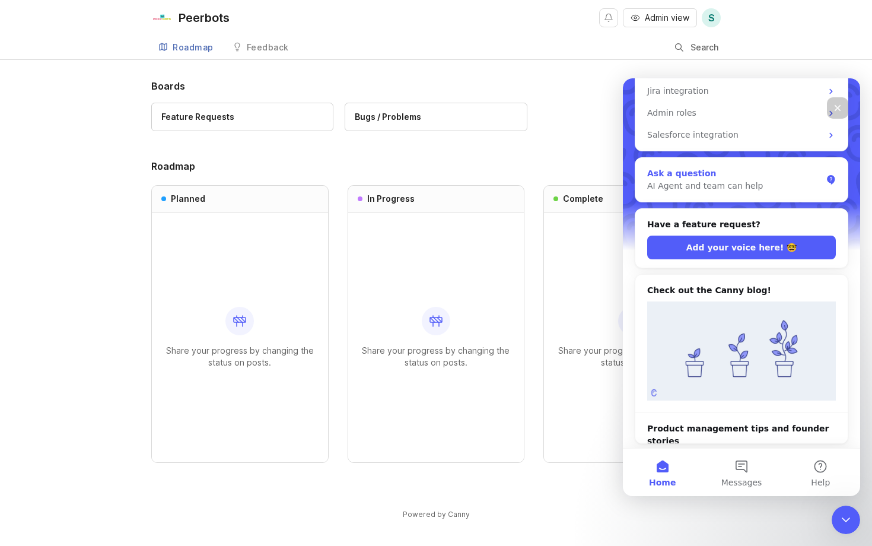
scroll to position [195, 0]
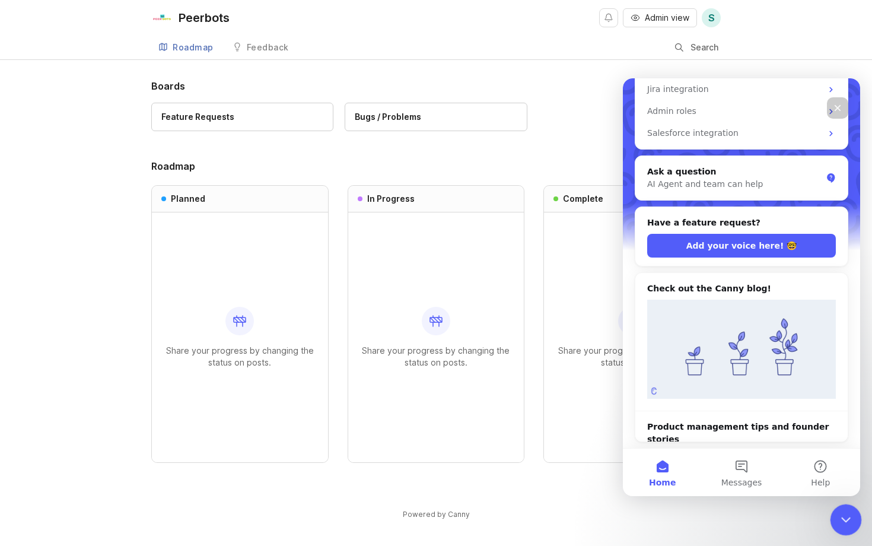
click at [841, 520] on icon "Close Intercom Messenger" at bounding box center [844, 518] width 14 height 14
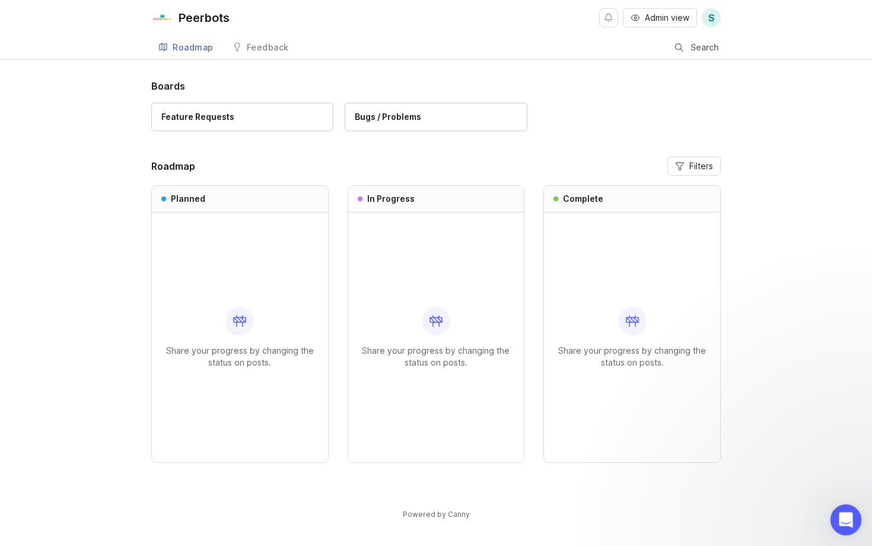
scroll to position [0, 0]
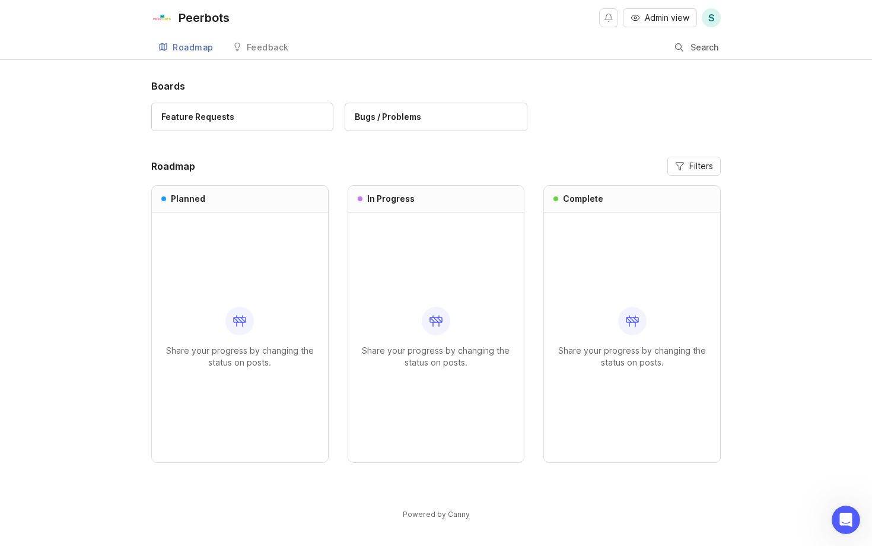
click at [761, 282] on div "Boards Feature Requests Bugs / Problems Roadmap Filters Planned Share your prog…" at bounding box center [436, 309] width 872 height 461
